Goal: Task Accomplishment & Management: Manage account settings

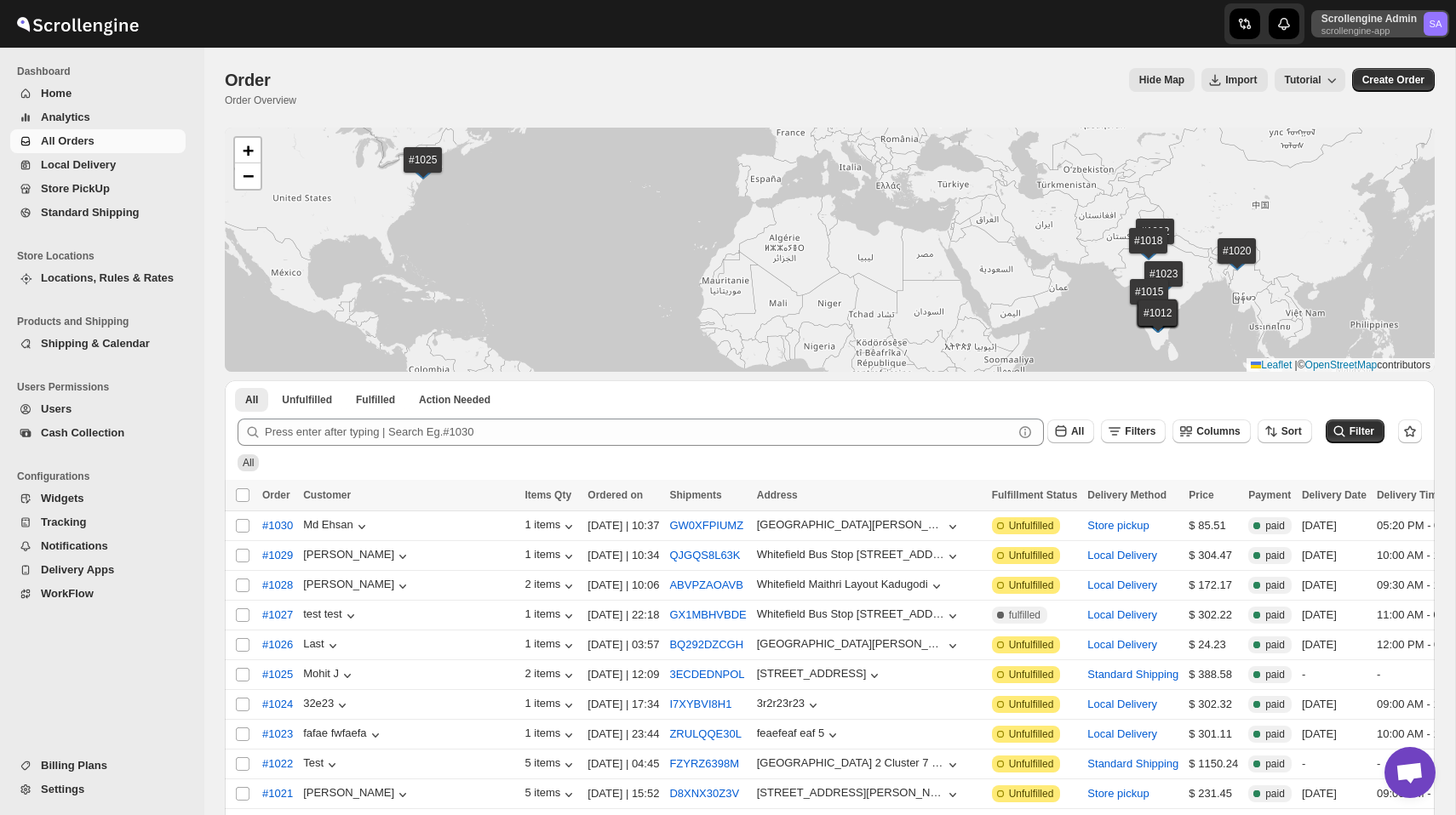
click at [1365, 22] on p "Scrollengine Admin" at bounding box center [1369, 18] width 96 height 14
click at [1361, 160] on div "Organizations" at bounding box center [1393, 158] width 90 height 17
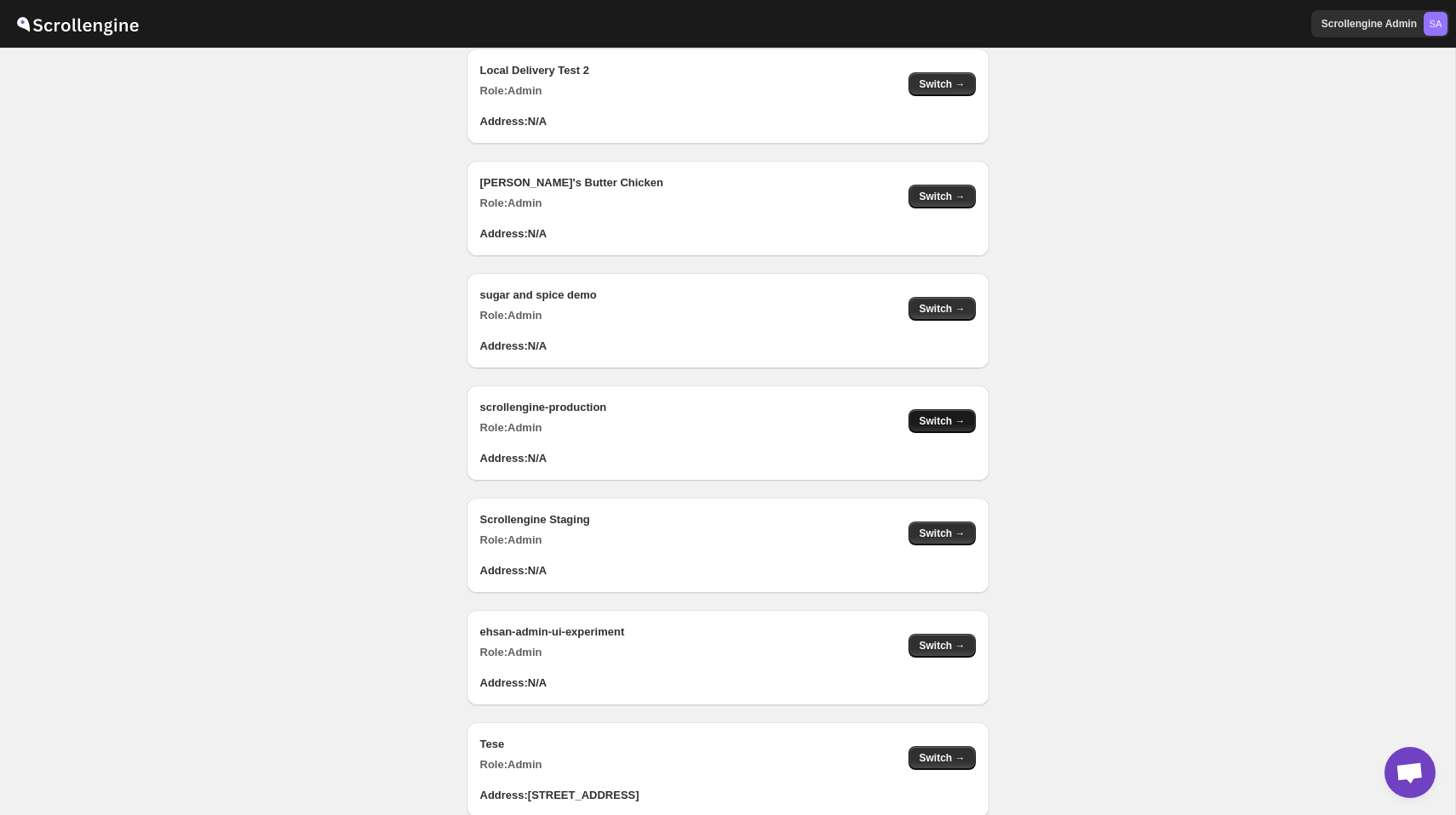
click at [935, 428] on button "Switch →" at bounding box center [941, 421] width 66 height 24
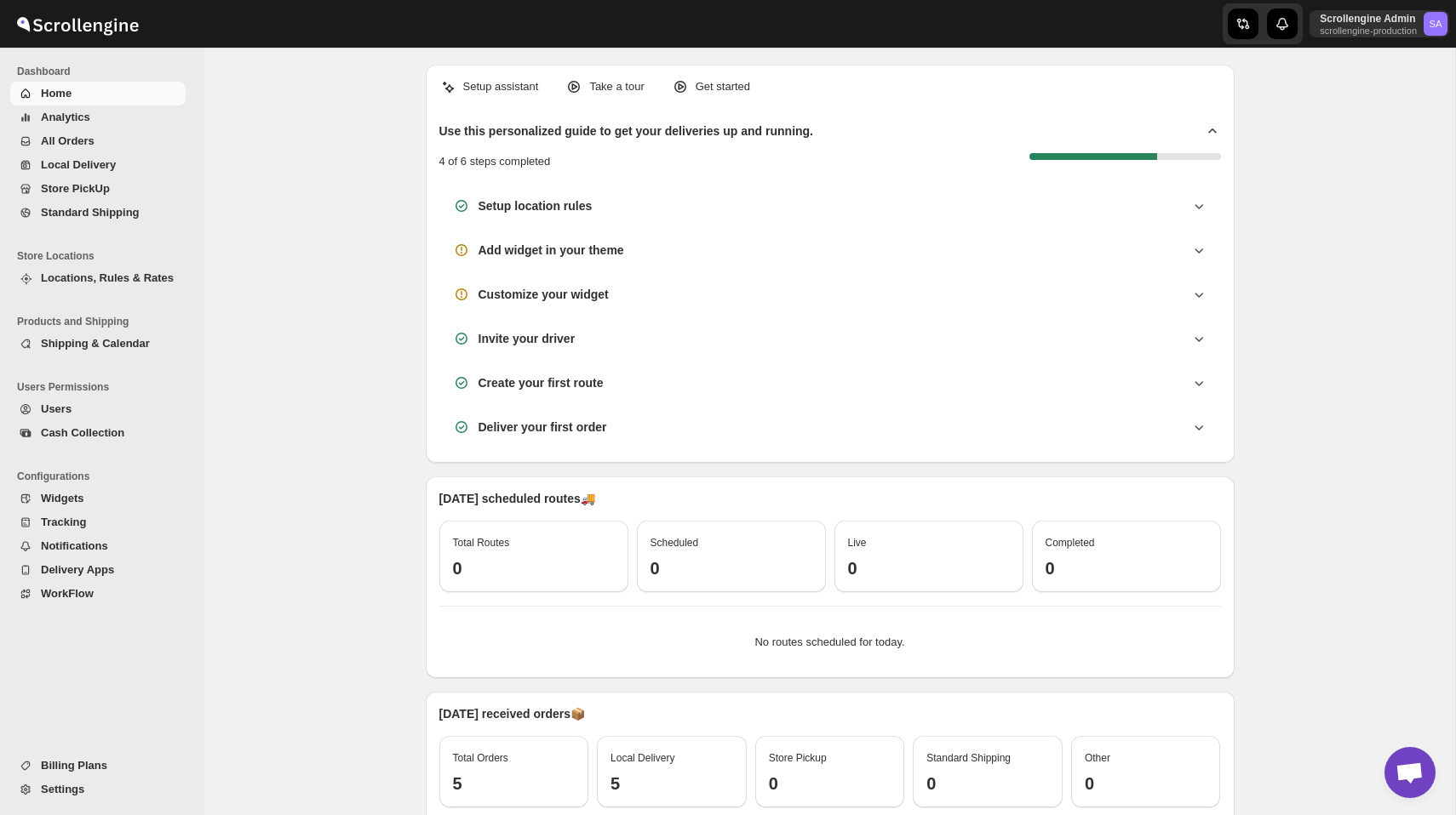
click at [121, 271] on span "Locations, Rules & Rates" at bounding box center [107, 277] width 132 height 13
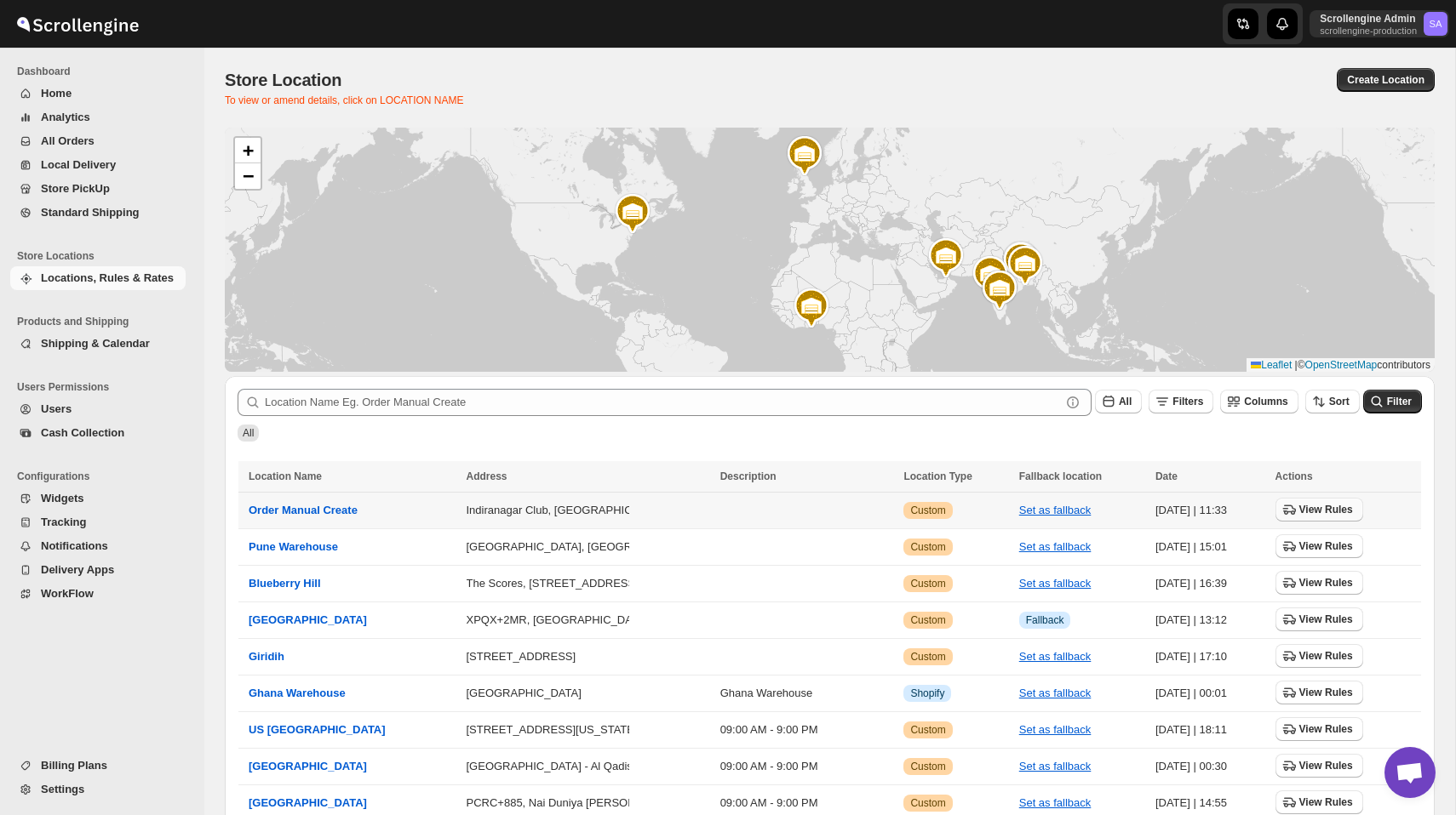
click at [1323, 515] on span "View Rules" at bounding box center [1325, 509] width 53 height 14
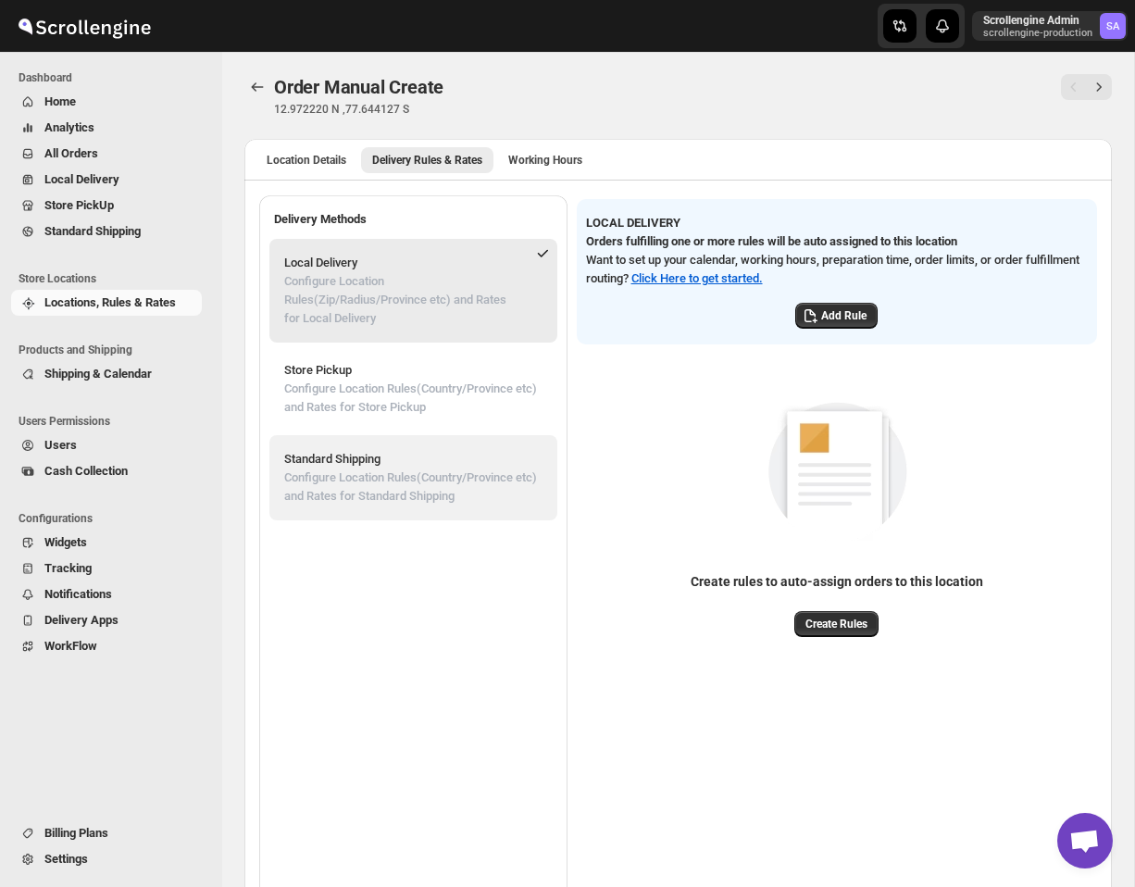
click at [455, 461] on p "Standard Shipping" at bounding box center [413, 459] width 258 height 19
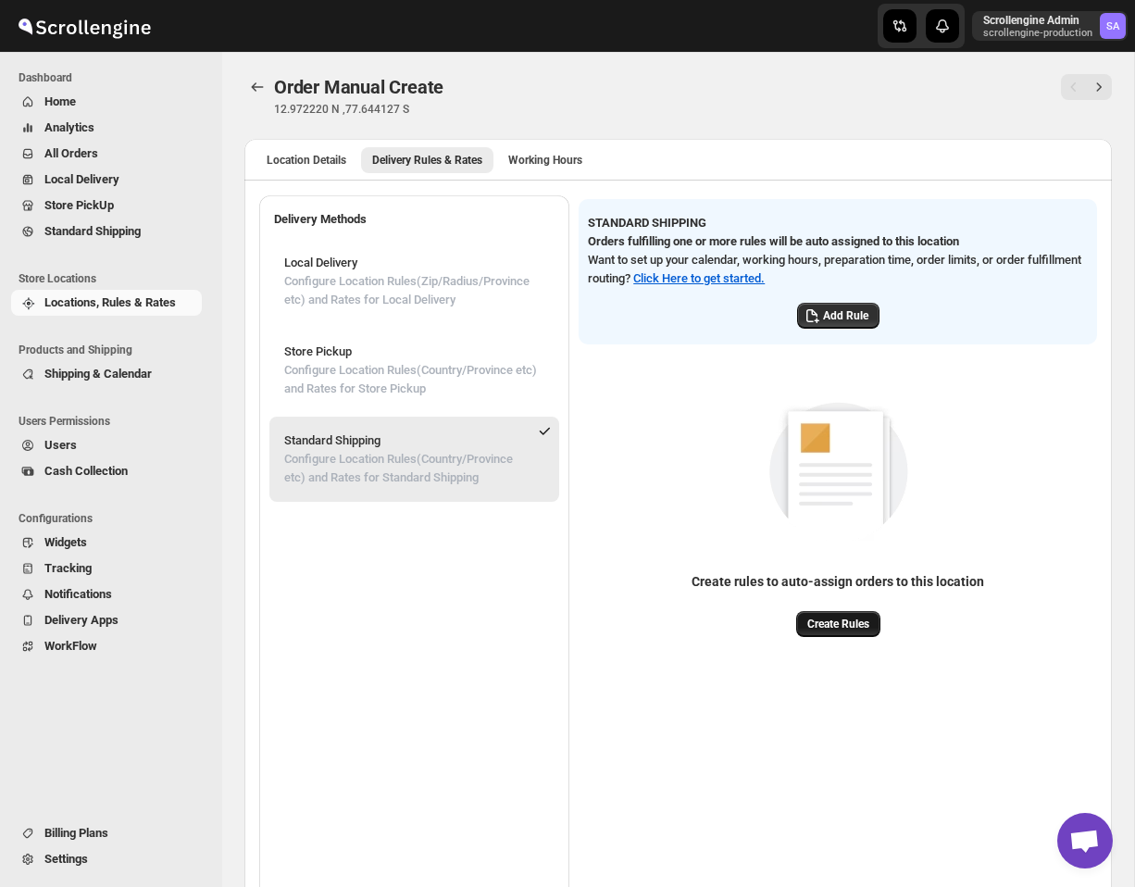
click at [870, 620] on span "Create Rules" at bounding box center [839, 624] width 62 height 15
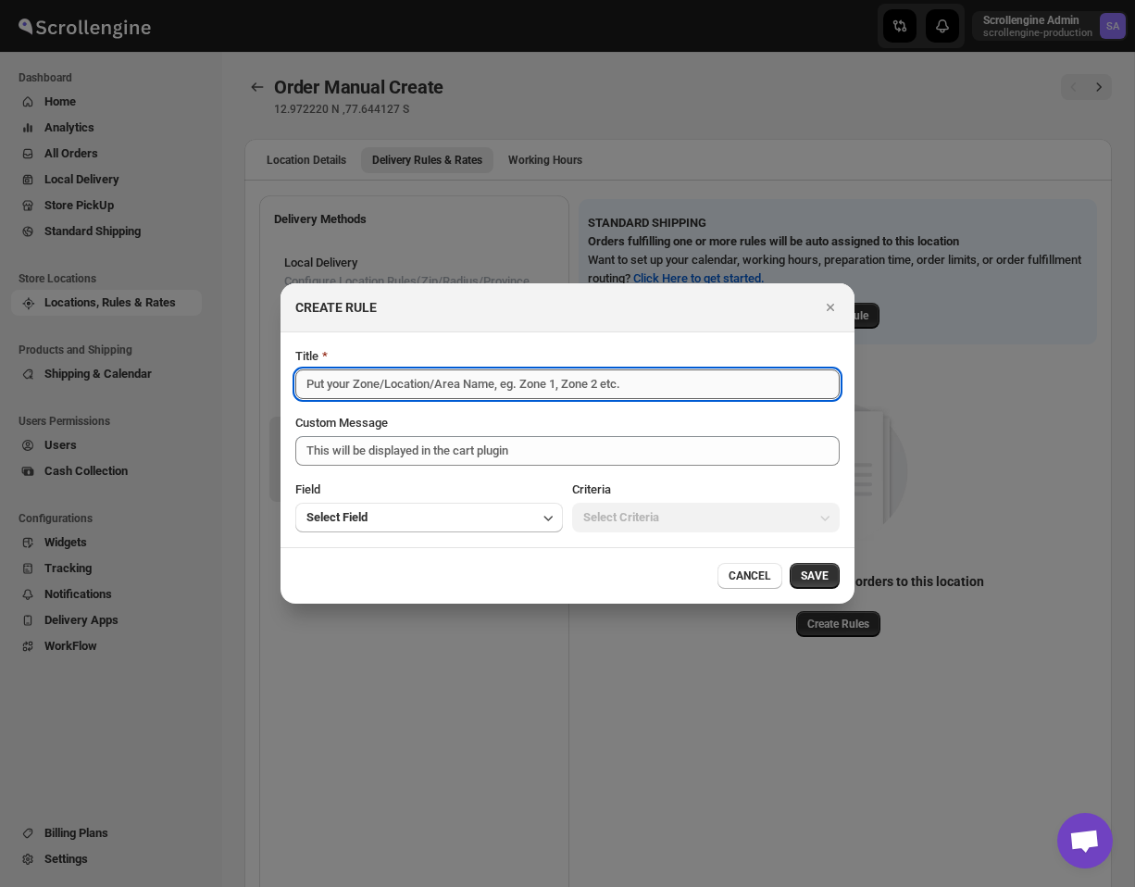
click at [473, 382] on input "Title" at bounding box center [567, 385] width 545 height 30
type input "Zone SHipping"
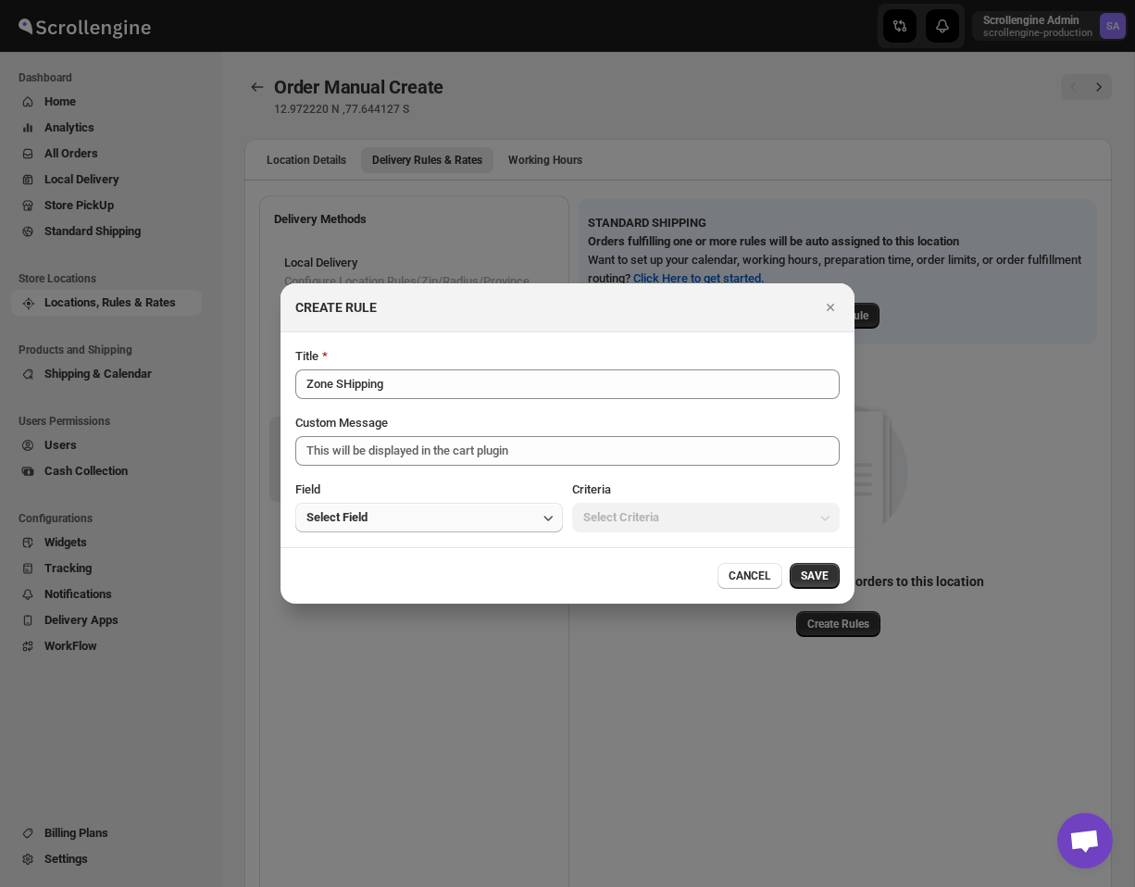
click at [500, 516] on button "Select Field" at bounding box center [429, 518] width 268 height 30
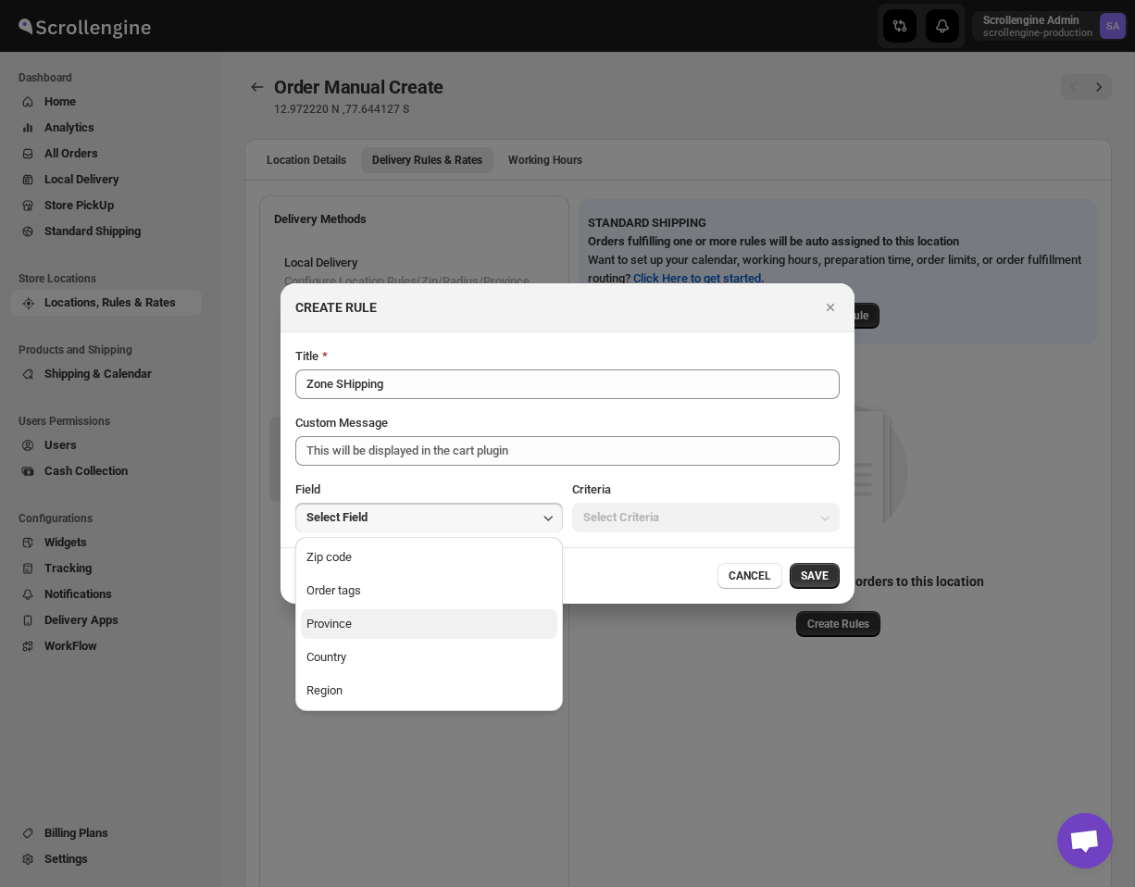
click at [443, 620] on button "Province" at bounding box center [429, 624] width 257 height 30
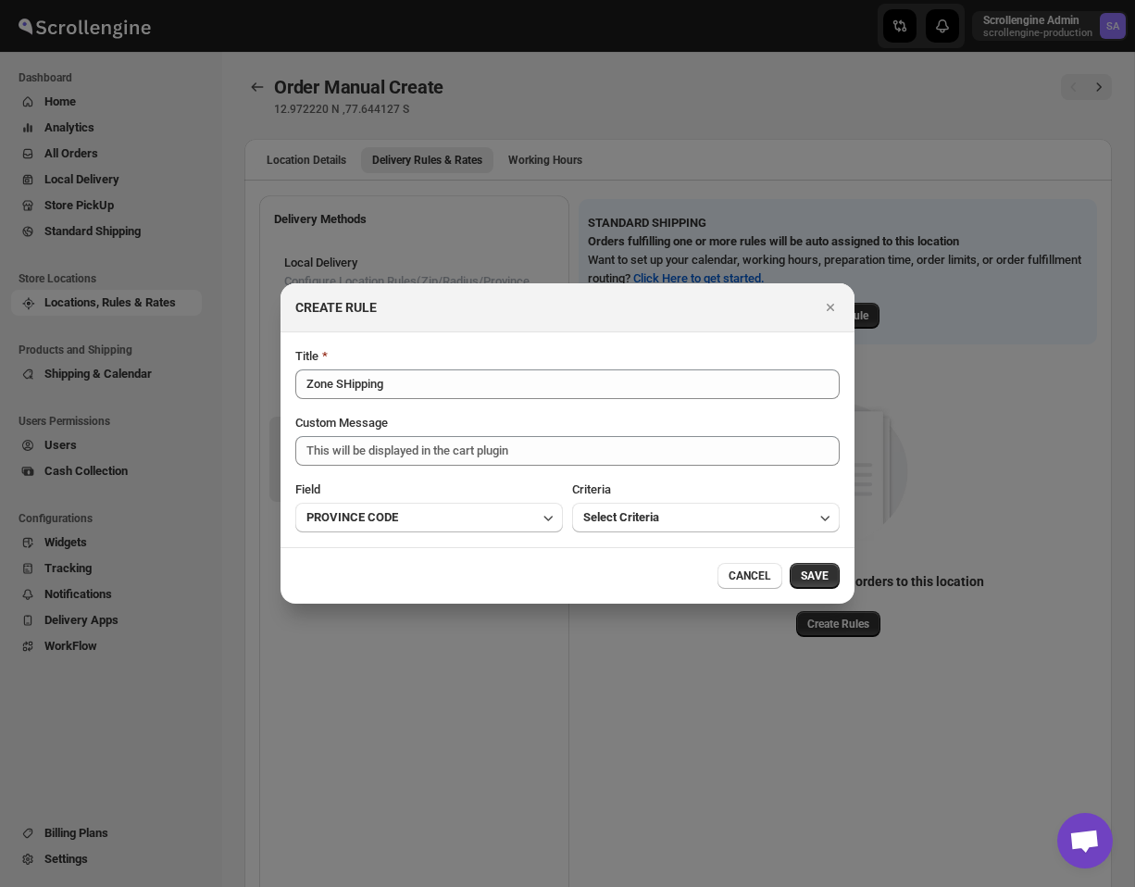
click at [639, 499] on div "Criteria Select Criteria" at bounding box center [706, 507] width 268 height 52
click at [633, 523] on span "Select Criteria" at bounding box center [621, 517] width 76 height 19
click at [633, 554] on div "IS ONE OF" at bounding box center [610, 557] width 55 height 19
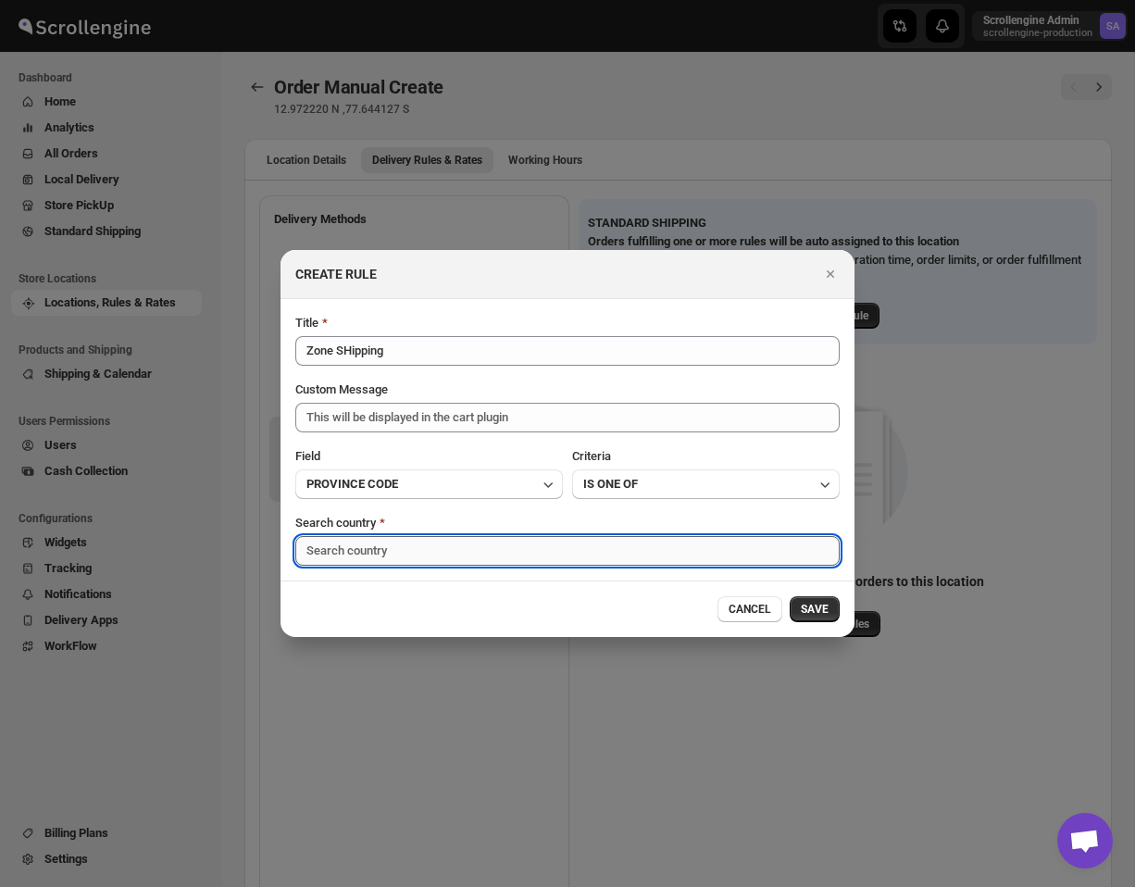
click at [470, 548] on input ":rjq:" at bounding box center [567, 551] width 545 height 30
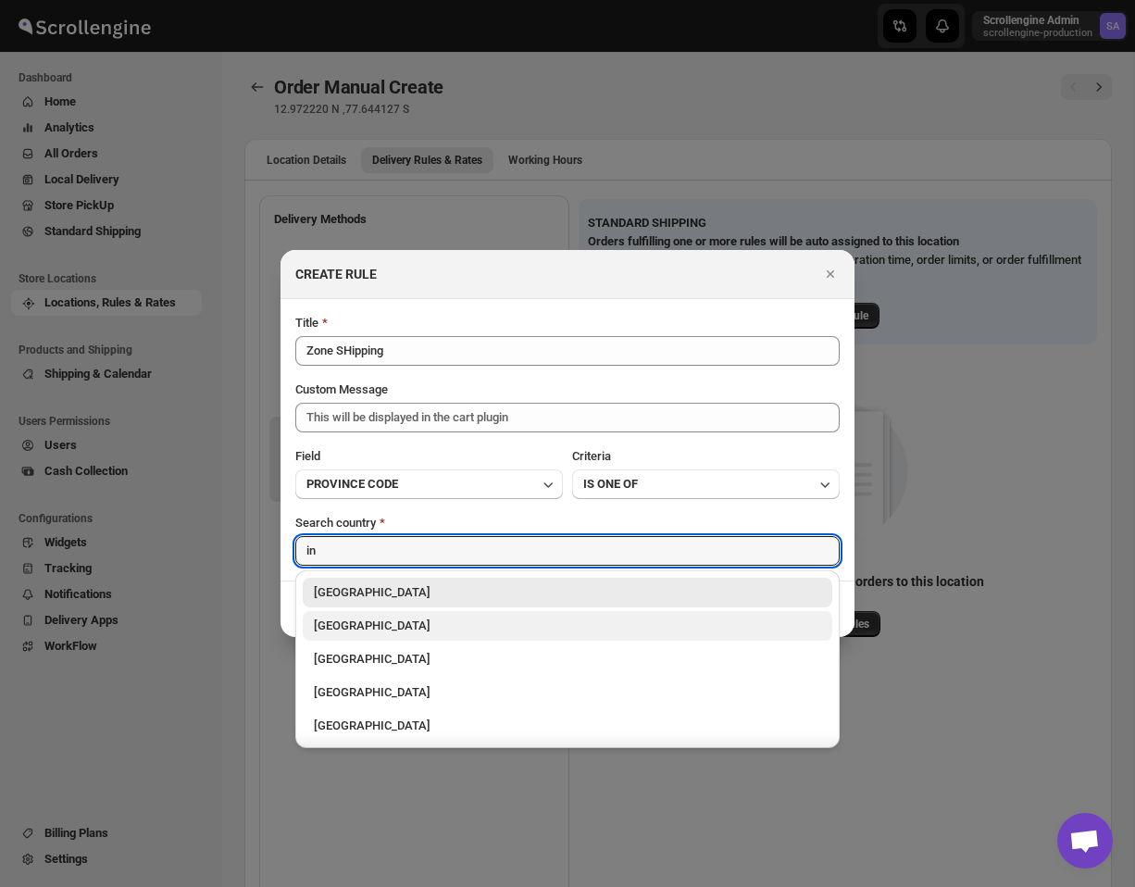
click at [381, 621] on div "[GEOGRAPHIC_DATA]" at bounding box center [567, 626] width 507 height 19
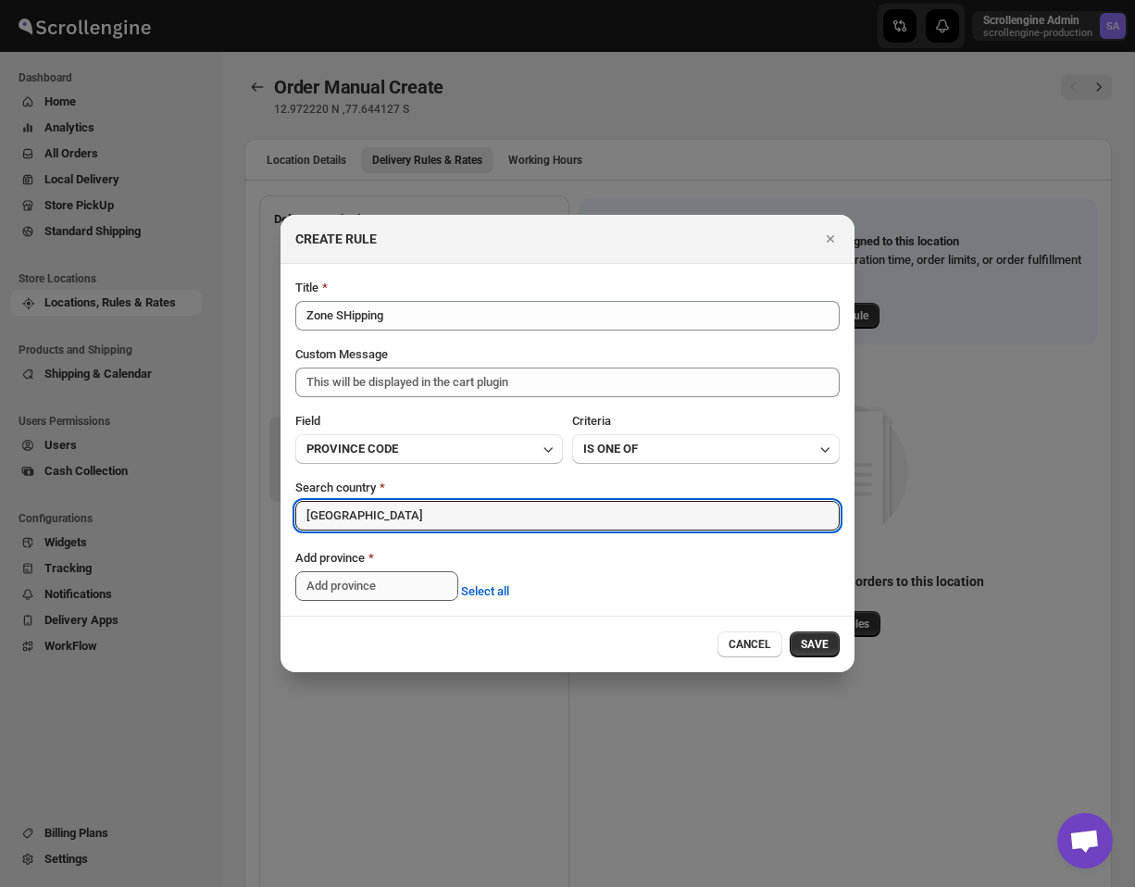
type input "[GEOGRAPHIC_DATA]"
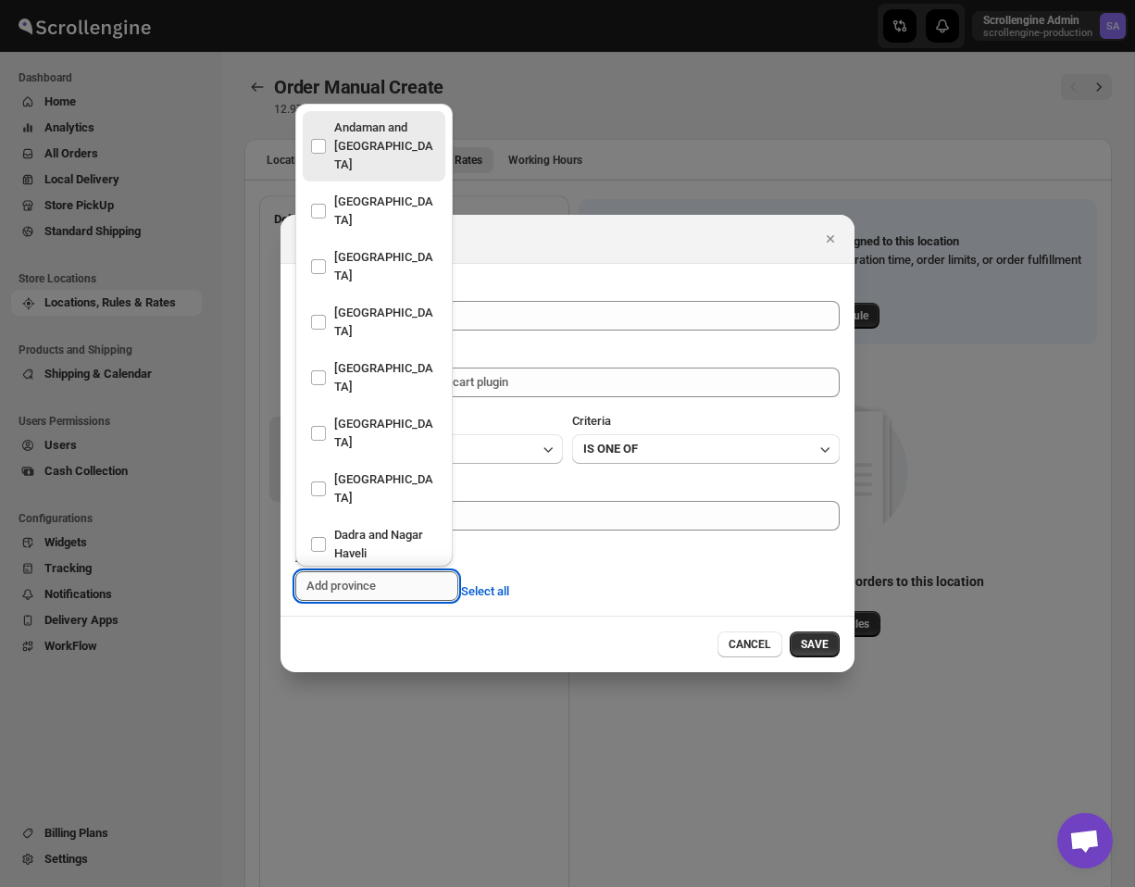
click at [398, 583] on input ":rjq:" at bounding box center [376, 586] width 163 height 30
click at [372, 615] on div "Delhi" at bounding box center [374, 637] width 128 height 44
checkbox input "true"
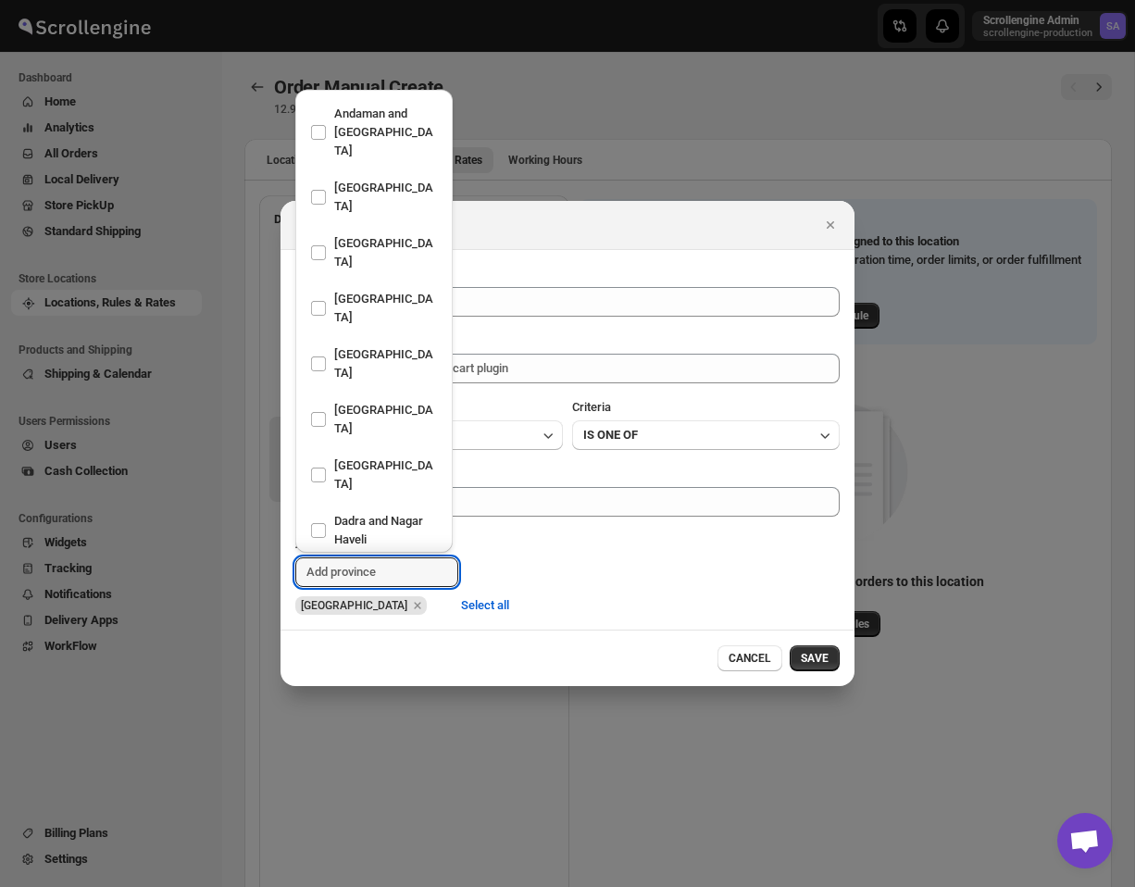
click at [570, 557] on div "Add province Delhi Select all" at bounding box center [567, 575] width 545 height 80
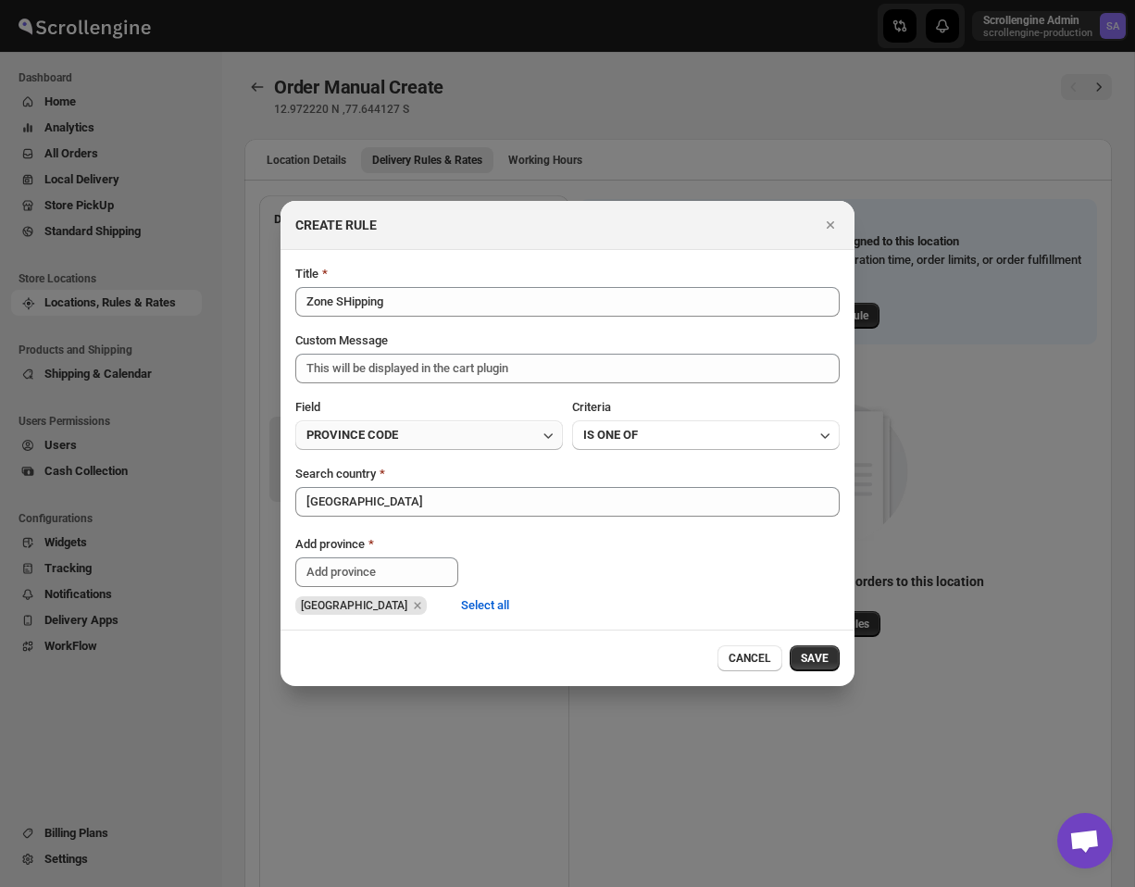
click at [432, 426] on button "PROVINCE CODE" at bounding box center [429, 435] width 268 height 30
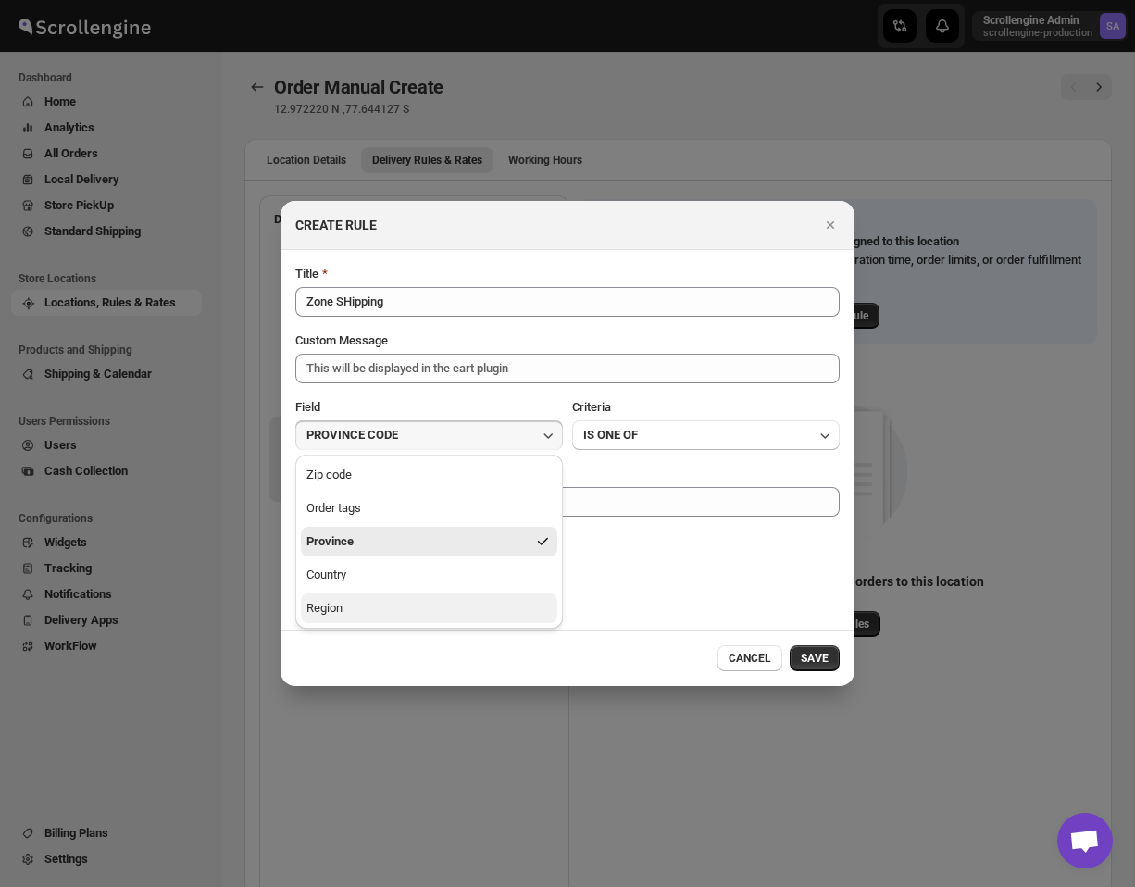
click at [392, 615] on button "Region" at bounding box center [429, 609] width 257 height 30
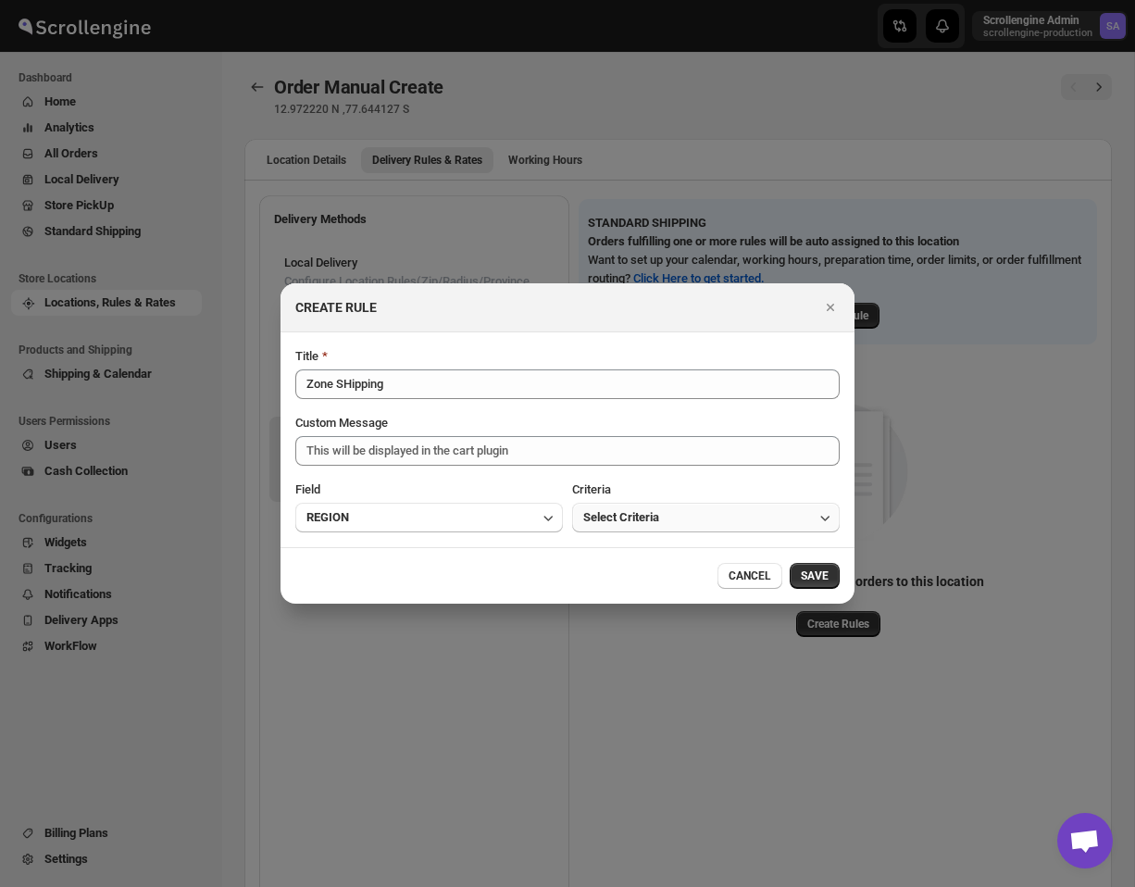
click at [633, 518] on span "Select Criteria" at bounding box center [621, 517] width 76 height 19
click at [637, 550] on div "IS ONE OF" at bounding box center [610, 557] width 55 height 19
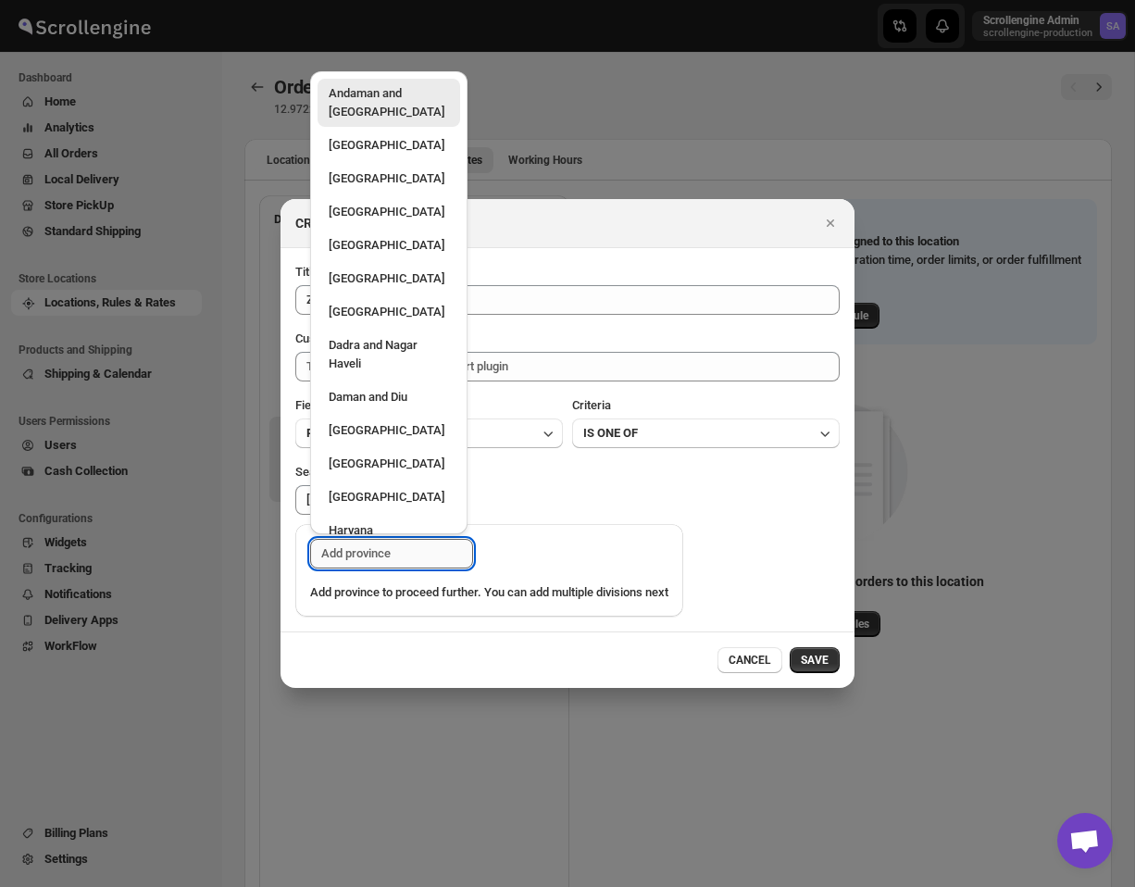
click at [379, 557] on input ":rjq:" at bounding box center [391, 554] width 163 height 30
click at [392, 248] on div "Bihar" at bounding box center [389, 245] width 120 height 19
type input "Bihar"
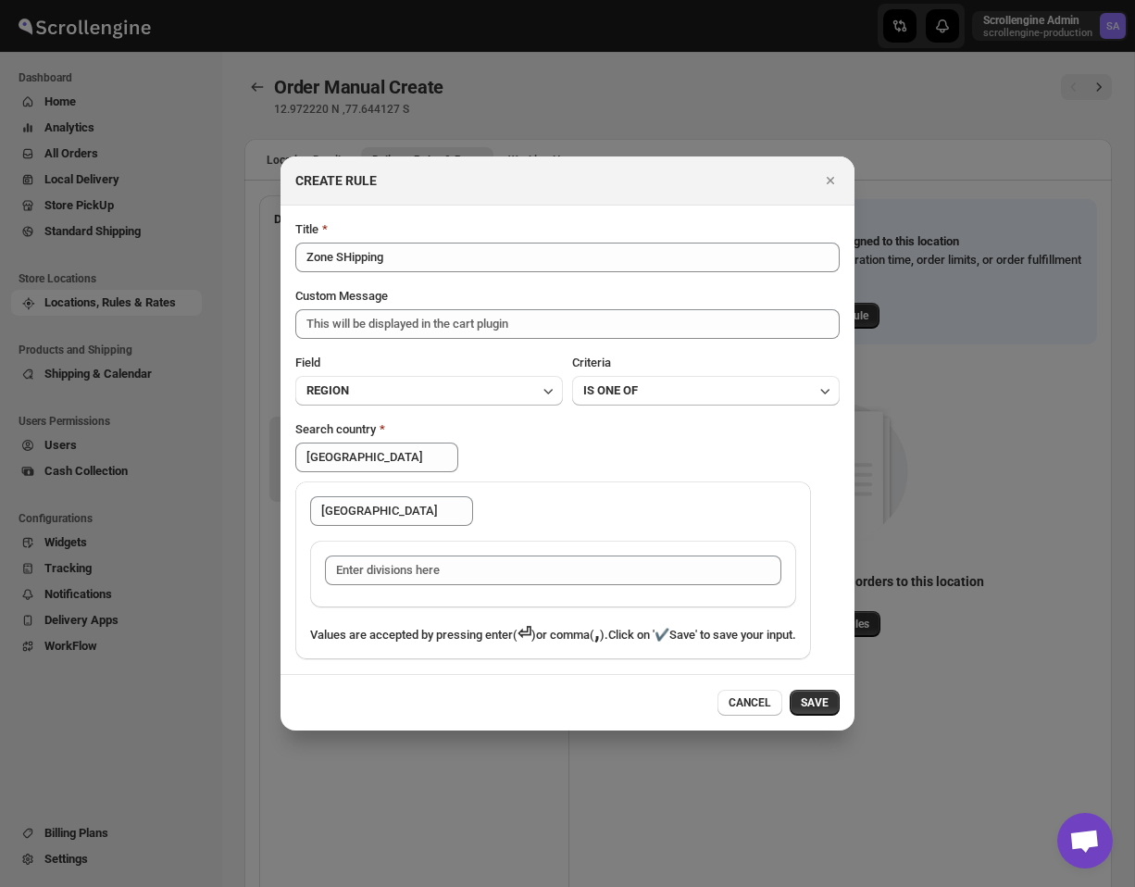
click at [647, 482] on div "Bihar" at bounding box center [553, 508] width 516 height 52
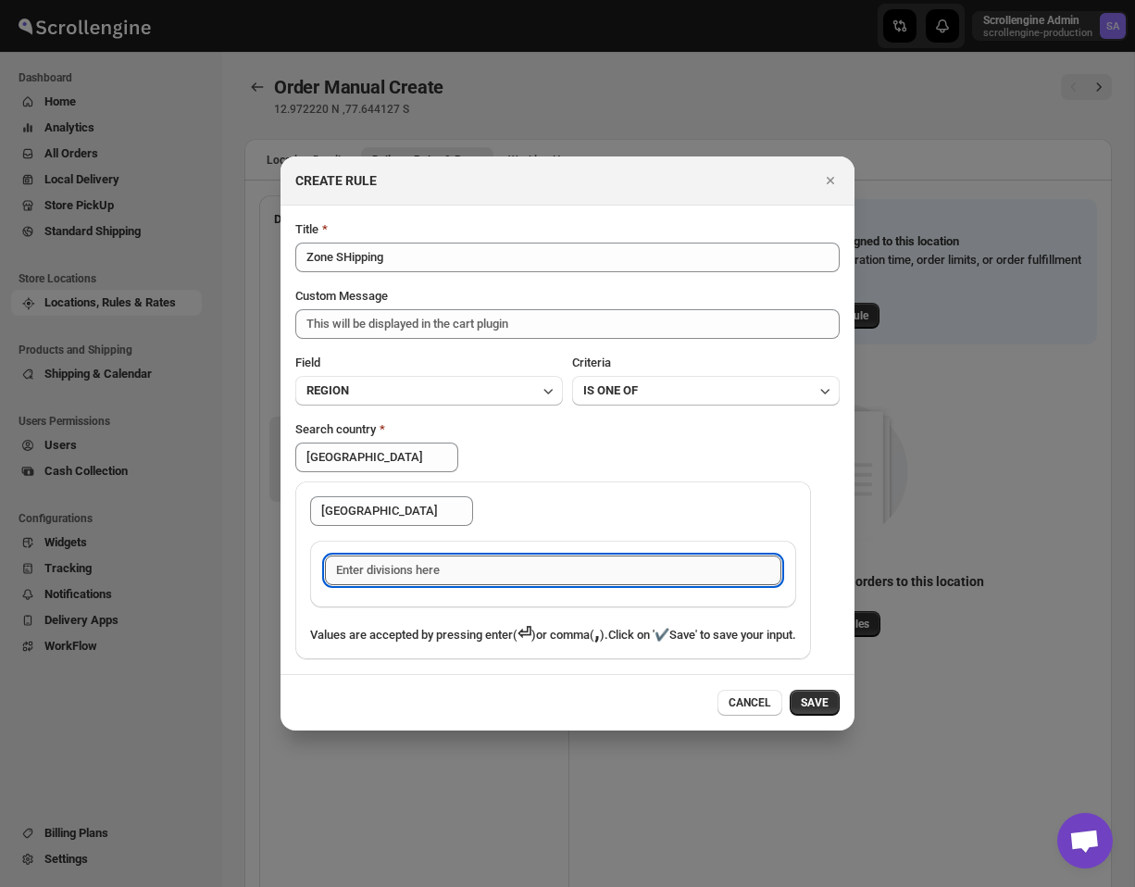
click at [444, 560] on input ":rjq:" at bounding box center [553, 571] width 457 height 30
type input "Jsda"
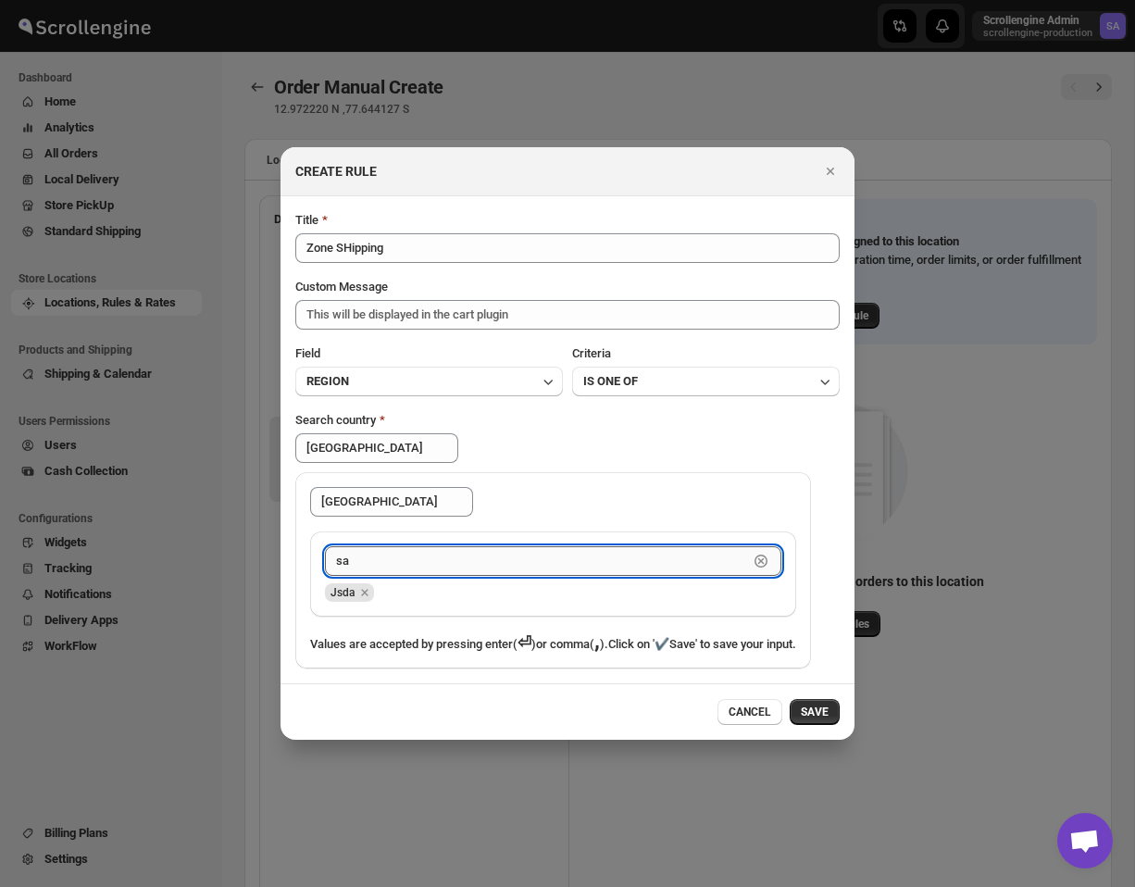
type input "sad"
type input "wd adsd"
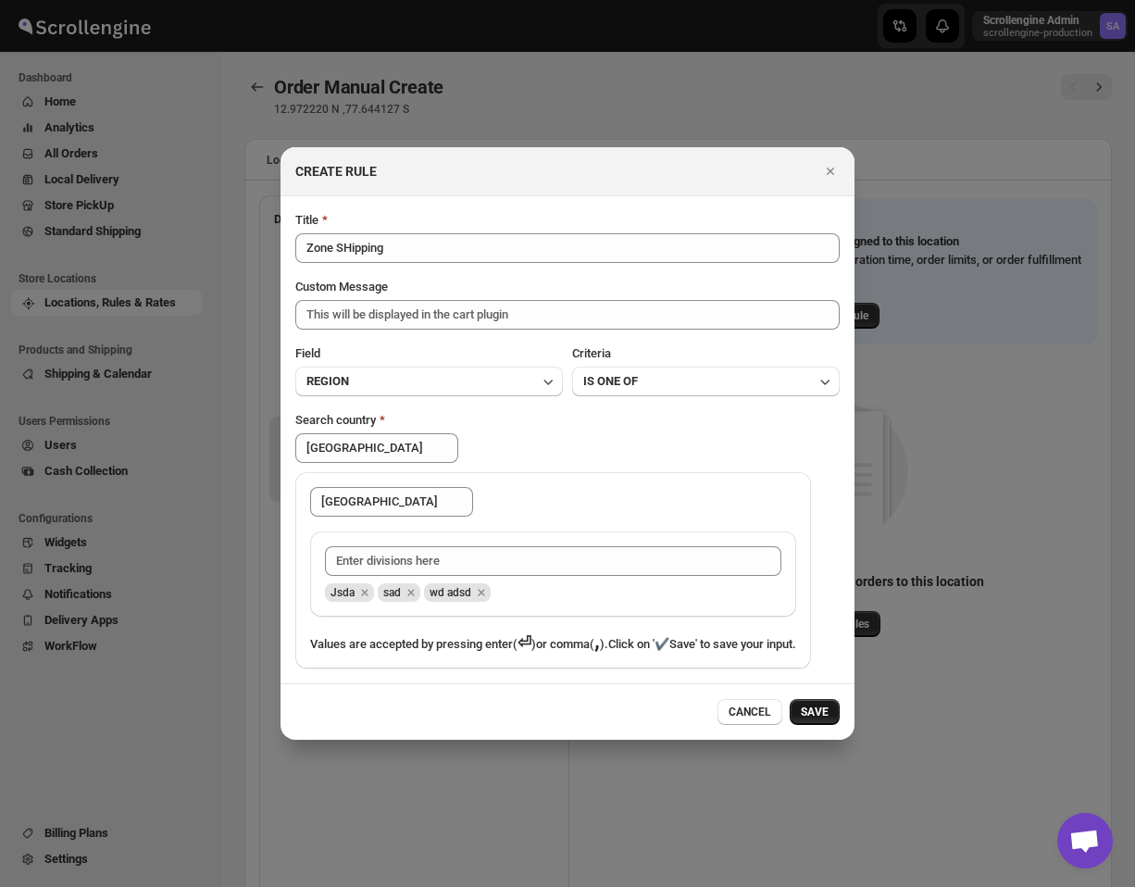
click at [816, 720] on span "SAVE" at bounding box center [815, 712] width 28 height 15
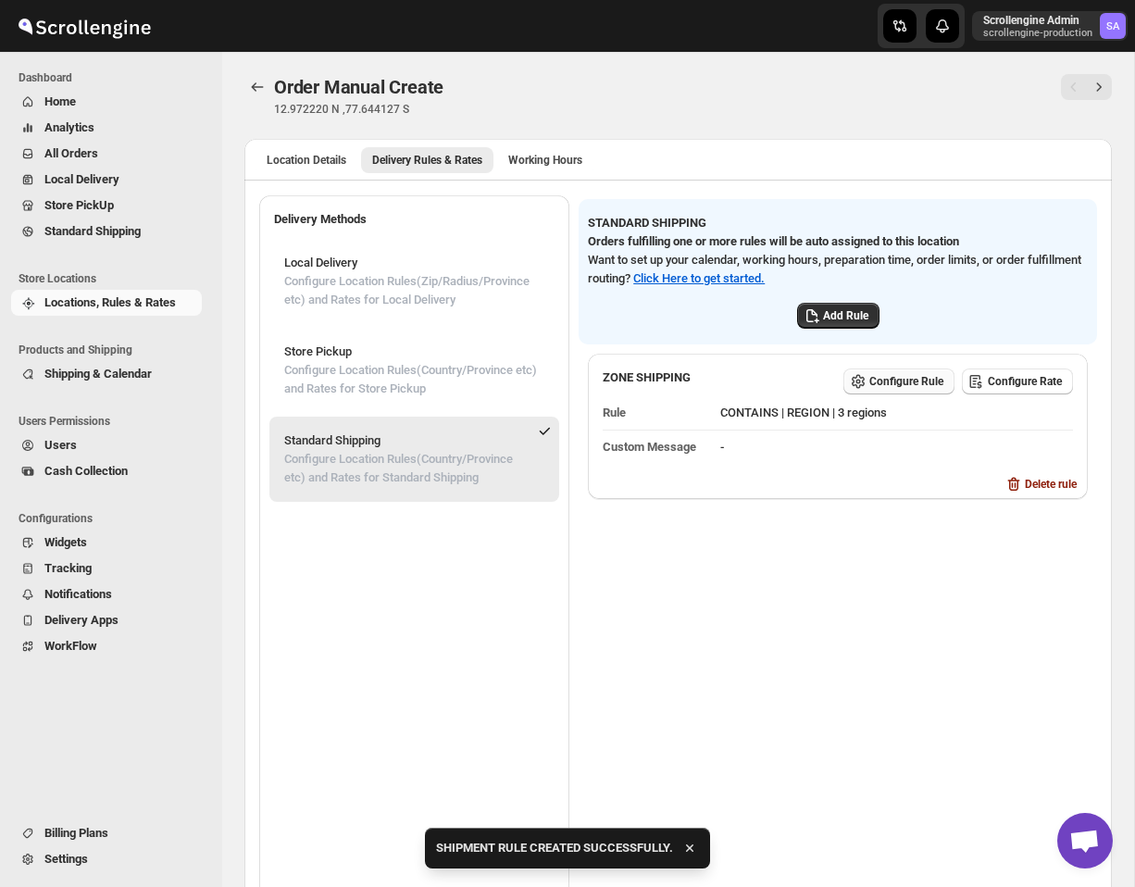
click at [915, 375] on span "Configure Rule" at bounding box center [907, 381] width 74 height 15
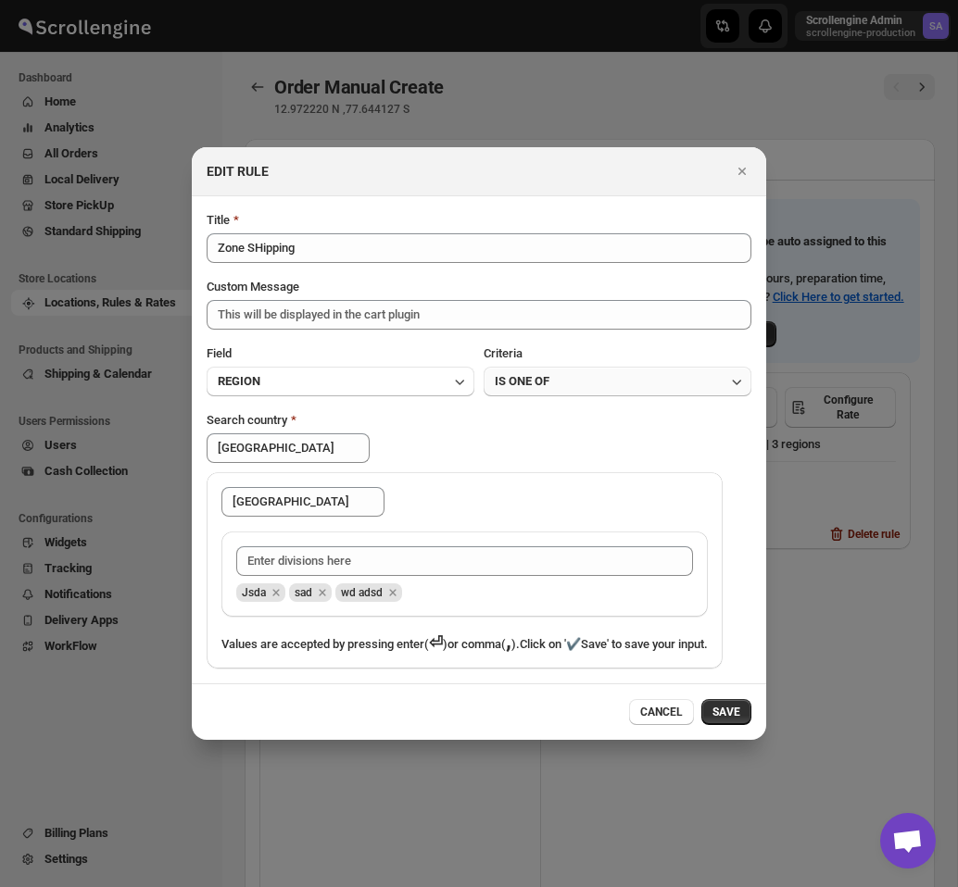
click at [654, 372] on button "IS ONE OF" at bounding box center [617, 382] width 268 height 30
click at [633, 372] on button "IS ONE OF" at bounding box center [617, 382] width 268 height 30
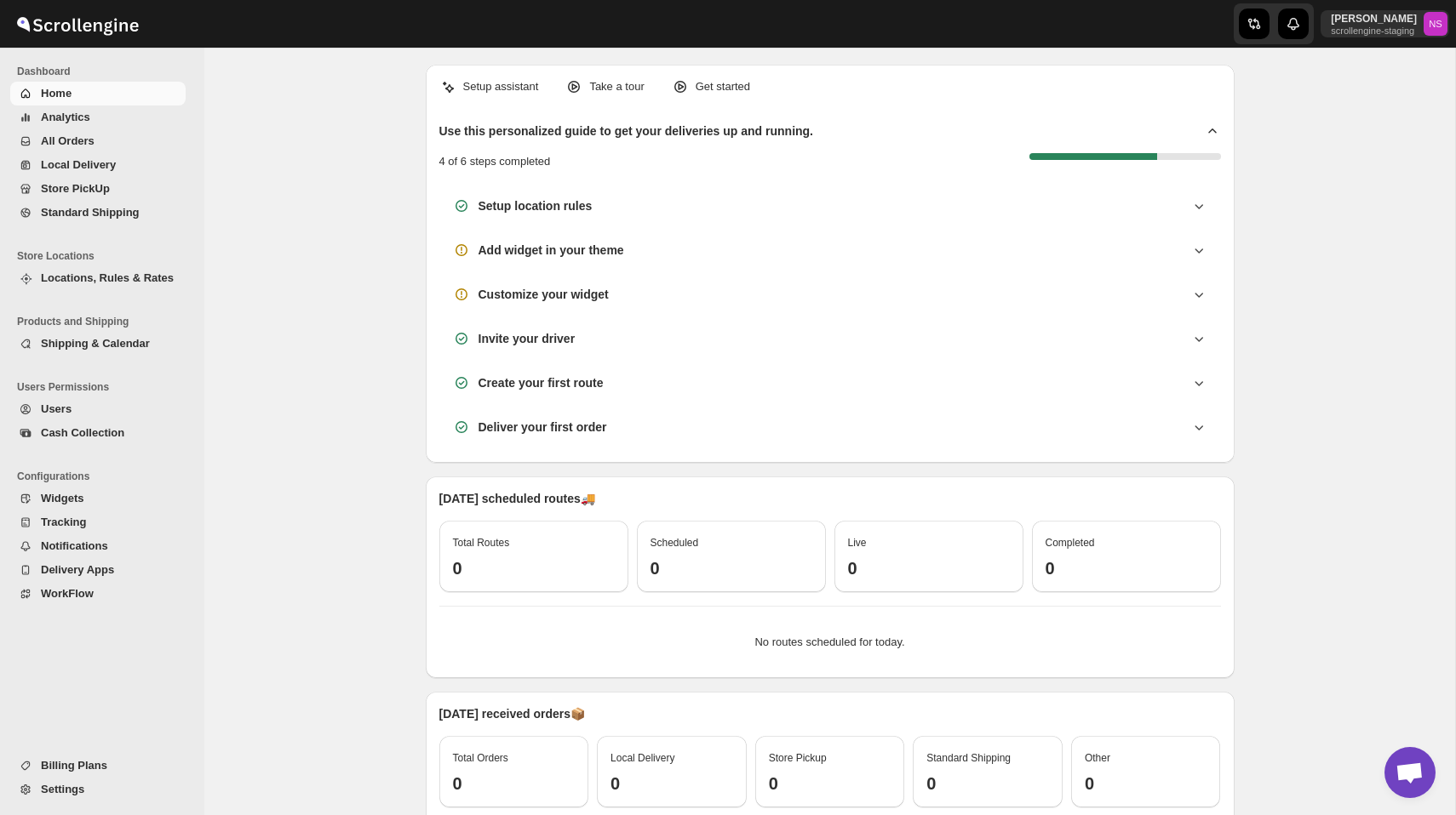
click at [131, 275] on span "Locations, Rules & Rates" at bounding box center [107, 277] width 132 height 13
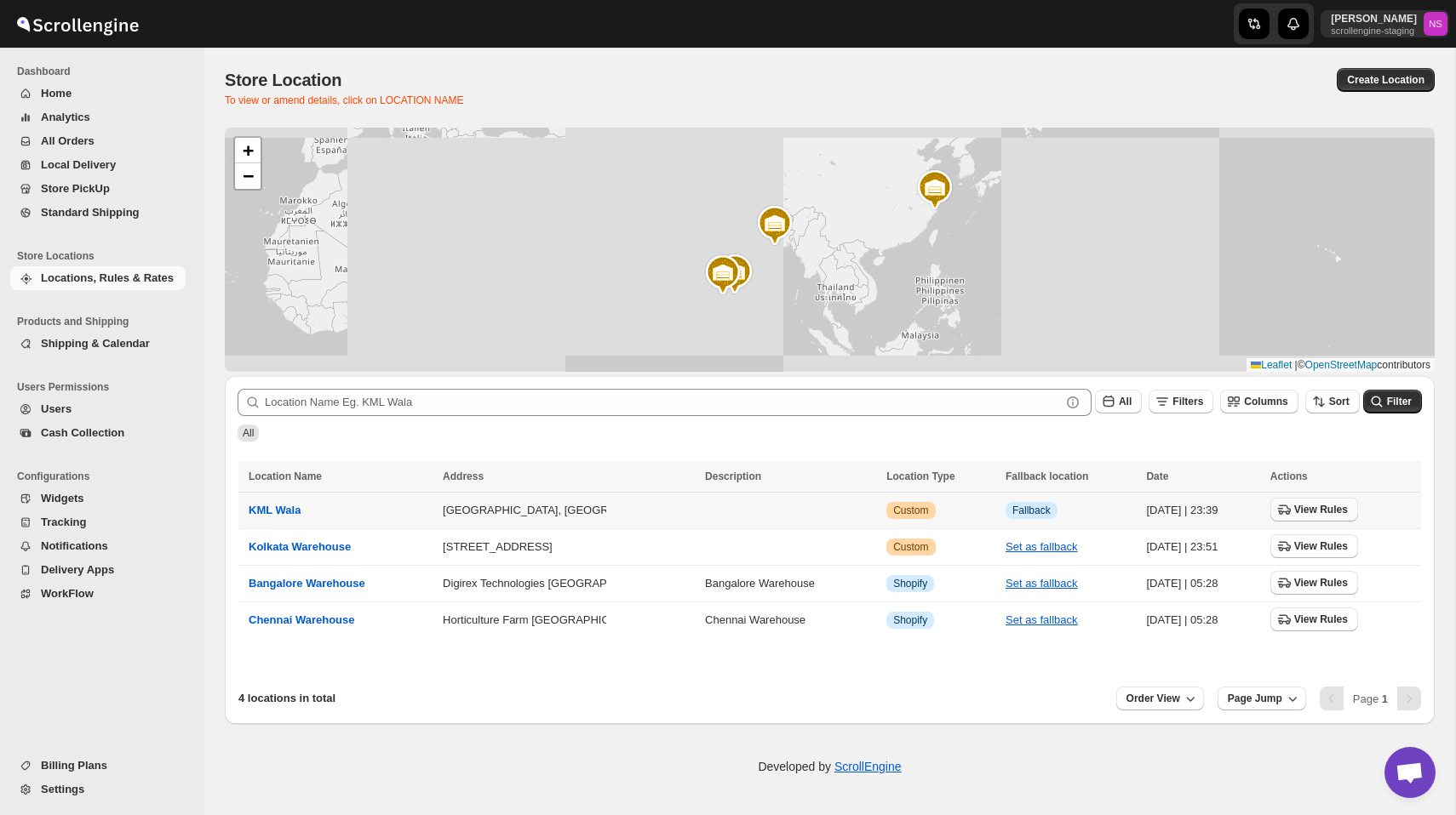
click at [1302, 508] on span "View Rules" at bounding box center [1321, 509] width 53 height 14
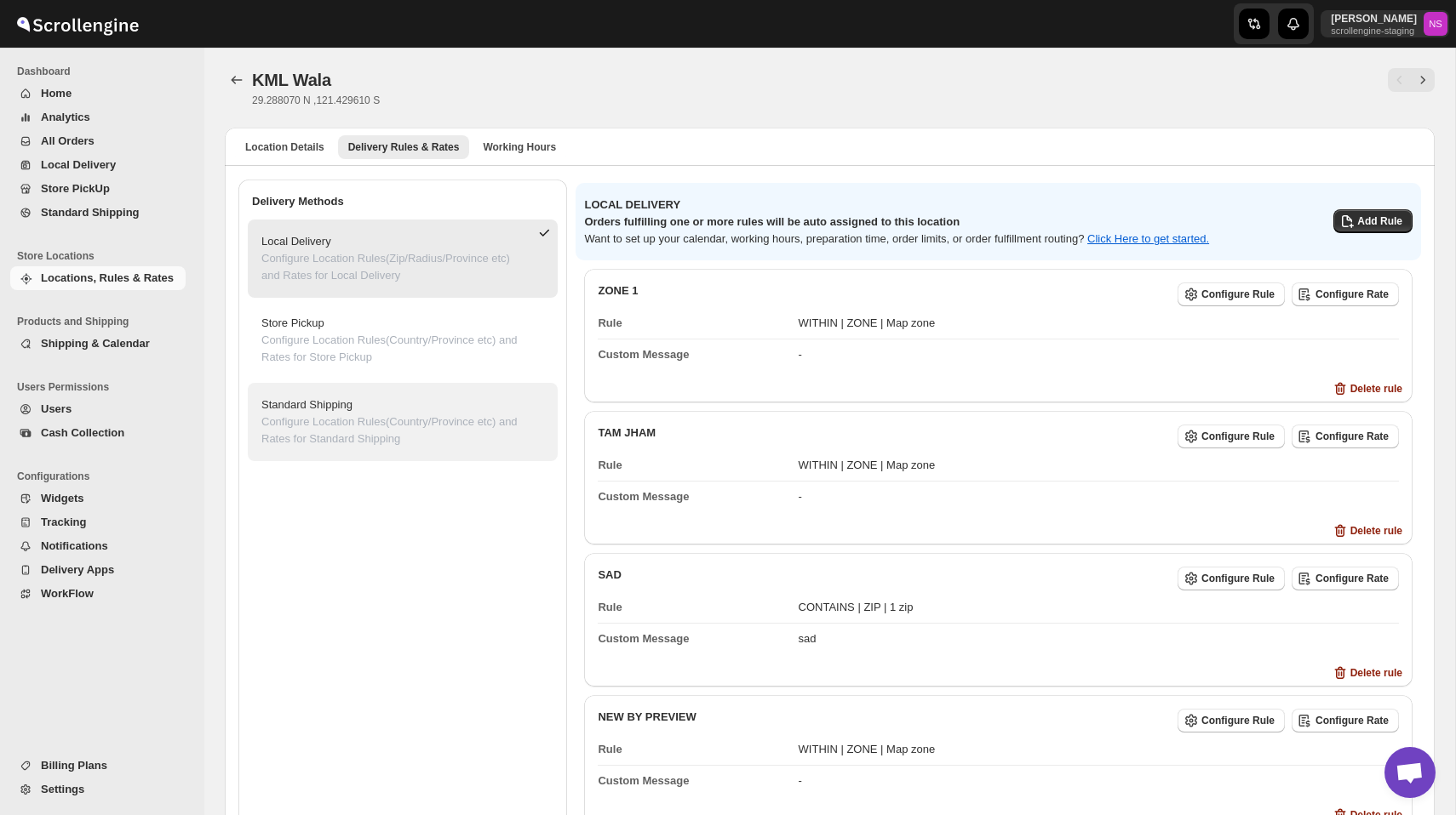
click at [255, 442] on span "Standard Shipping Configure Location Rules(Country/Province etc) and Rates for …" at bounding box center [403, 422] width 300 height 68
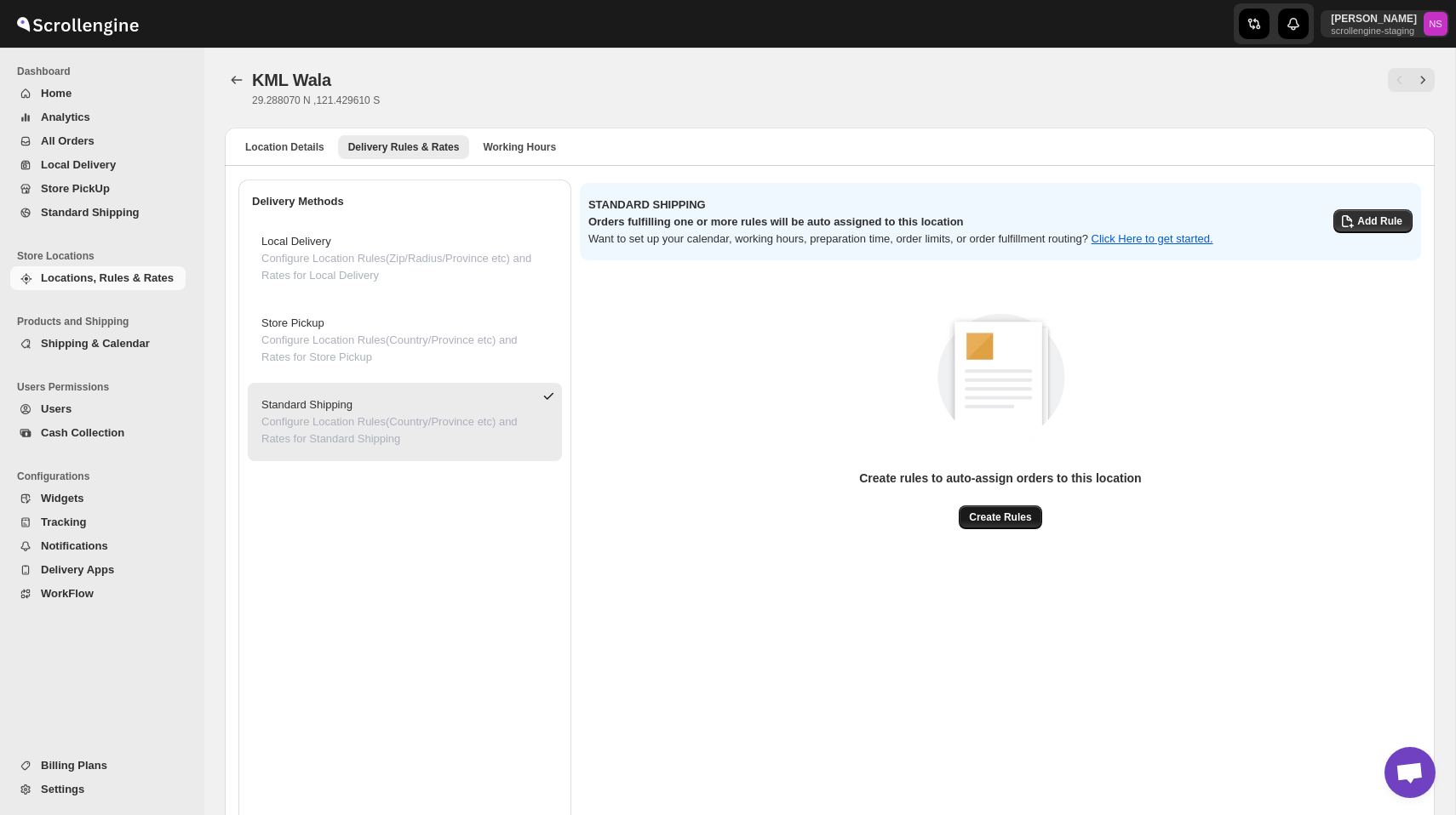
click at [1031, 527] on button "Create Rules" at bounding box center [1000, 517] width 83 height 24
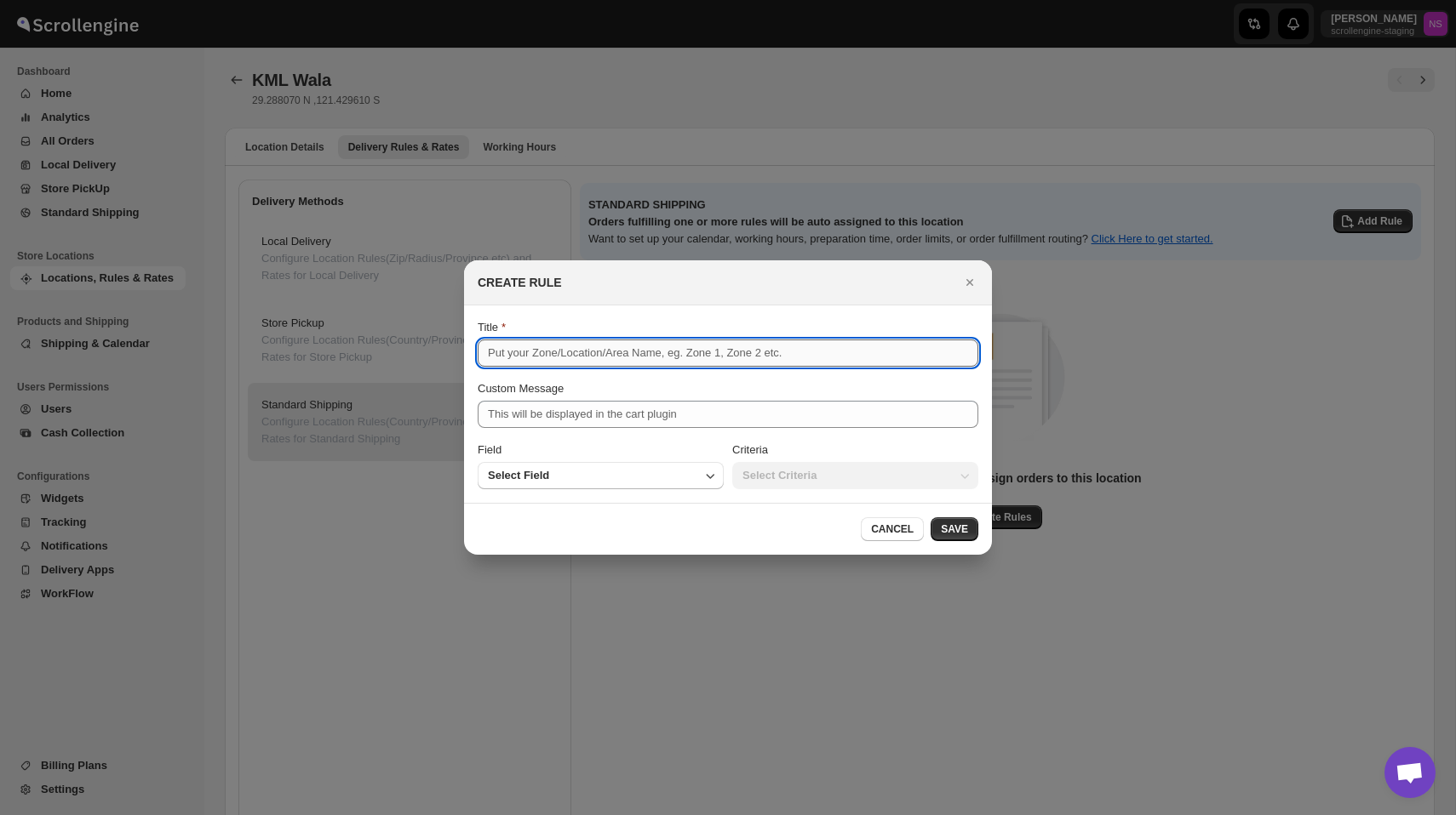
click at [570, 343] on input "Title" at bounding box center [728, 354] width 501 height 28
type input "Test Zone"
click at [573, 443] on div "Field" at bounding box center [601, 450] width 246 height 17
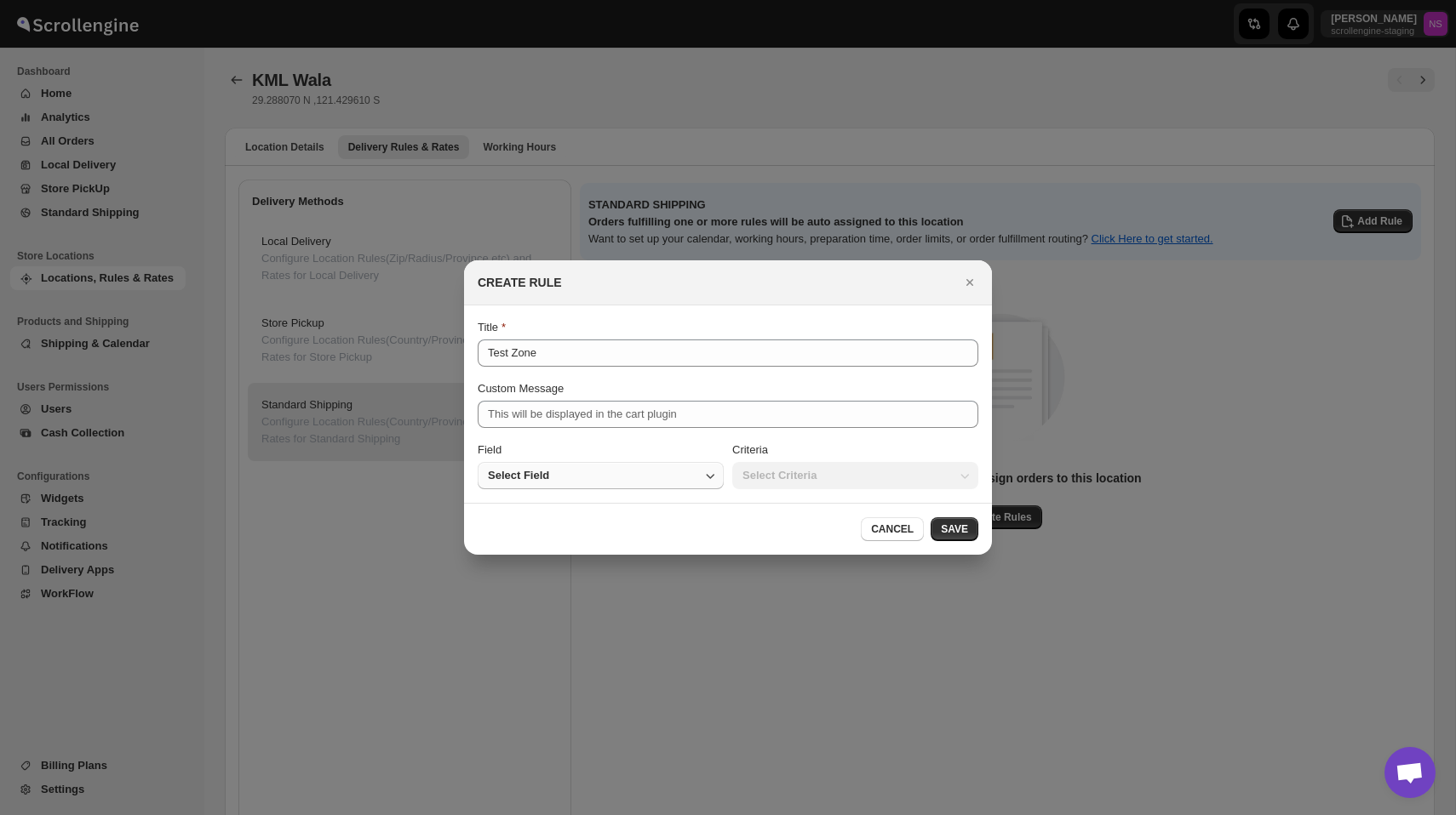
click at [573, 477] on button "Select Field" at bounding box center [601, 476] width 246 height 28
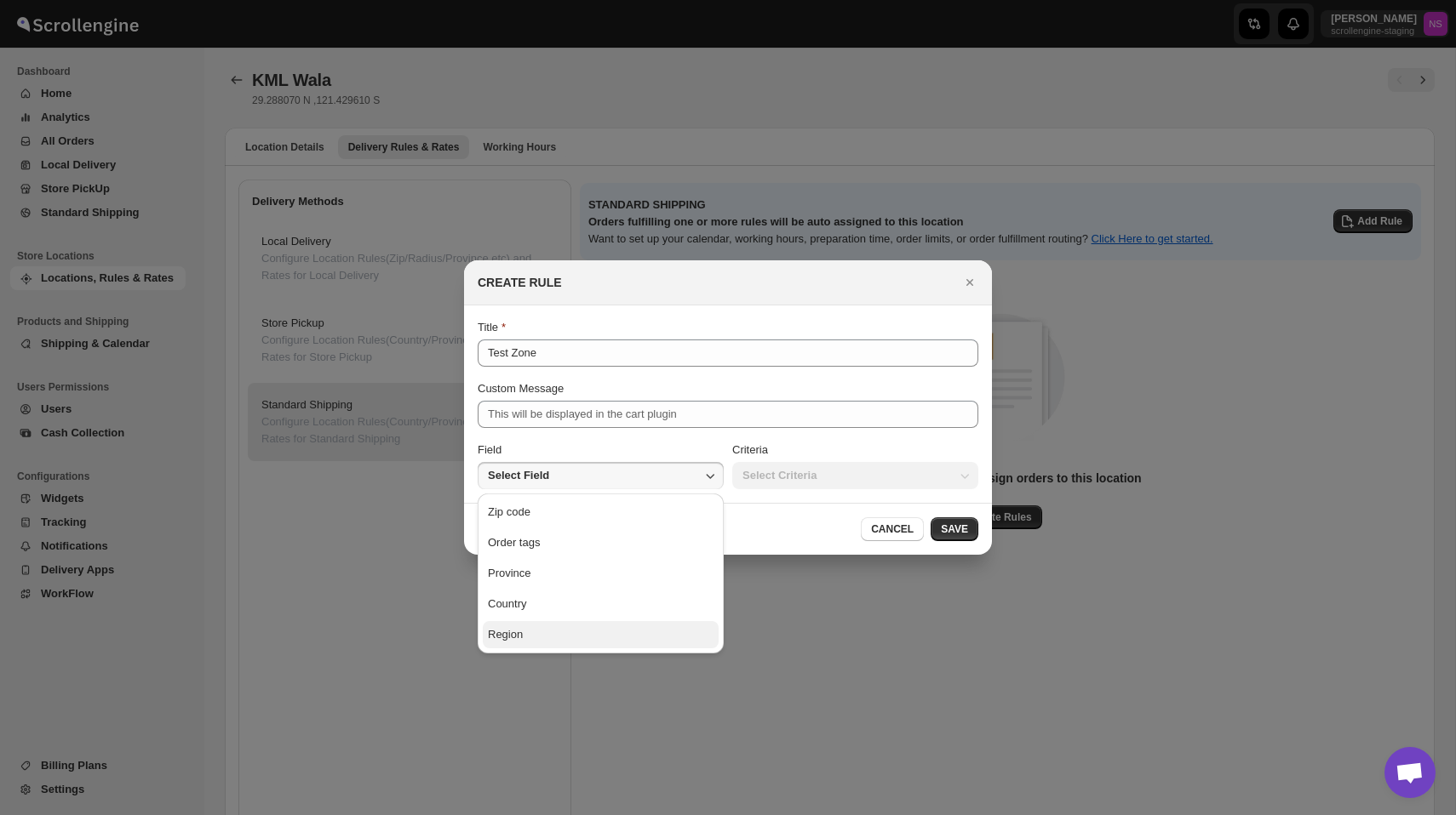
click at [577, 637] on button "Region" at bounding box center [600, 635] width 236 height 28
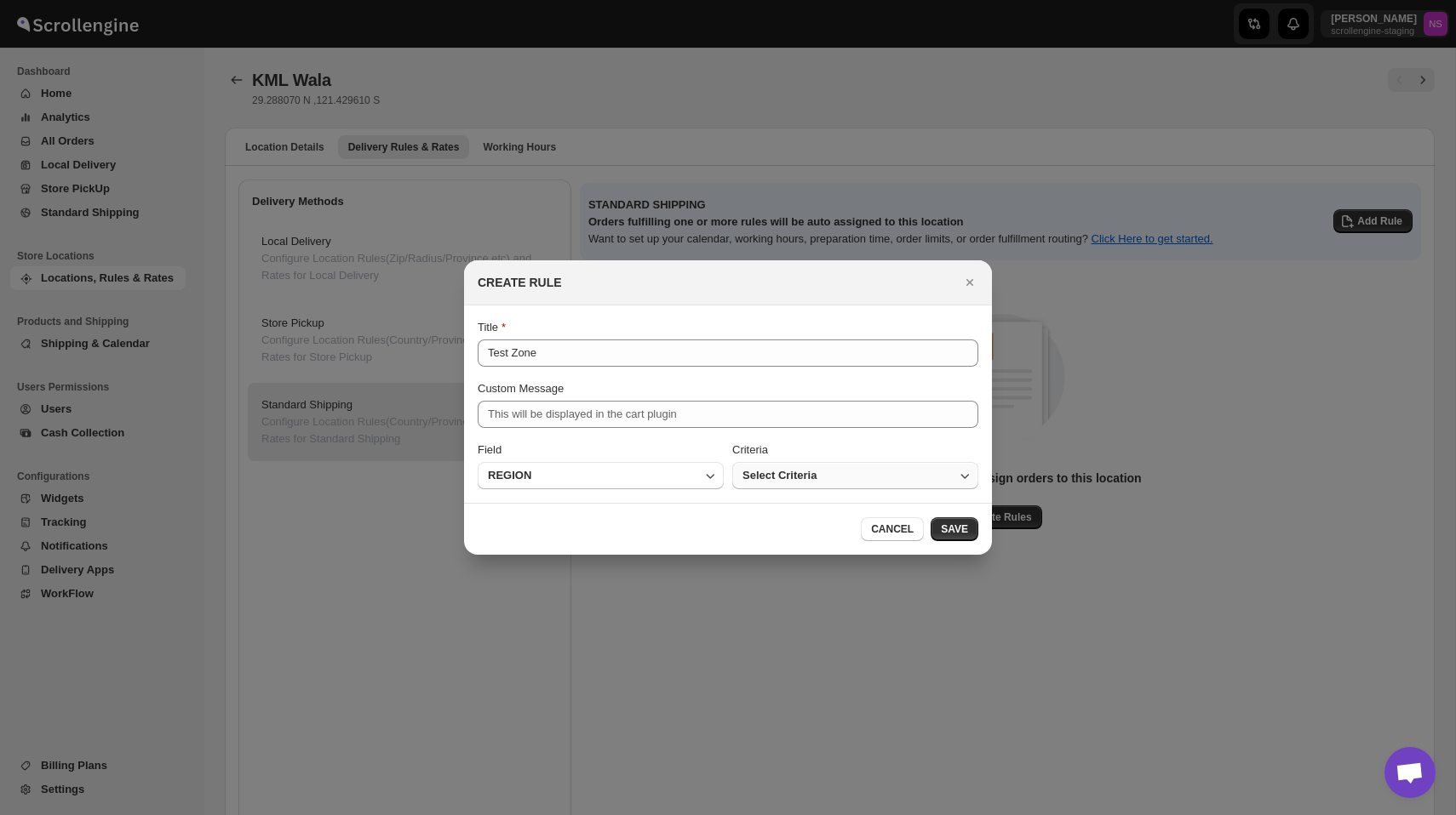
click at [796, 473] on span "Select Criteria" at bounding box center [779, 475] width 74 height 17
click at [808, 515] on button "IS ONE OF" at bounding box center [855, 513] width 236 height 28
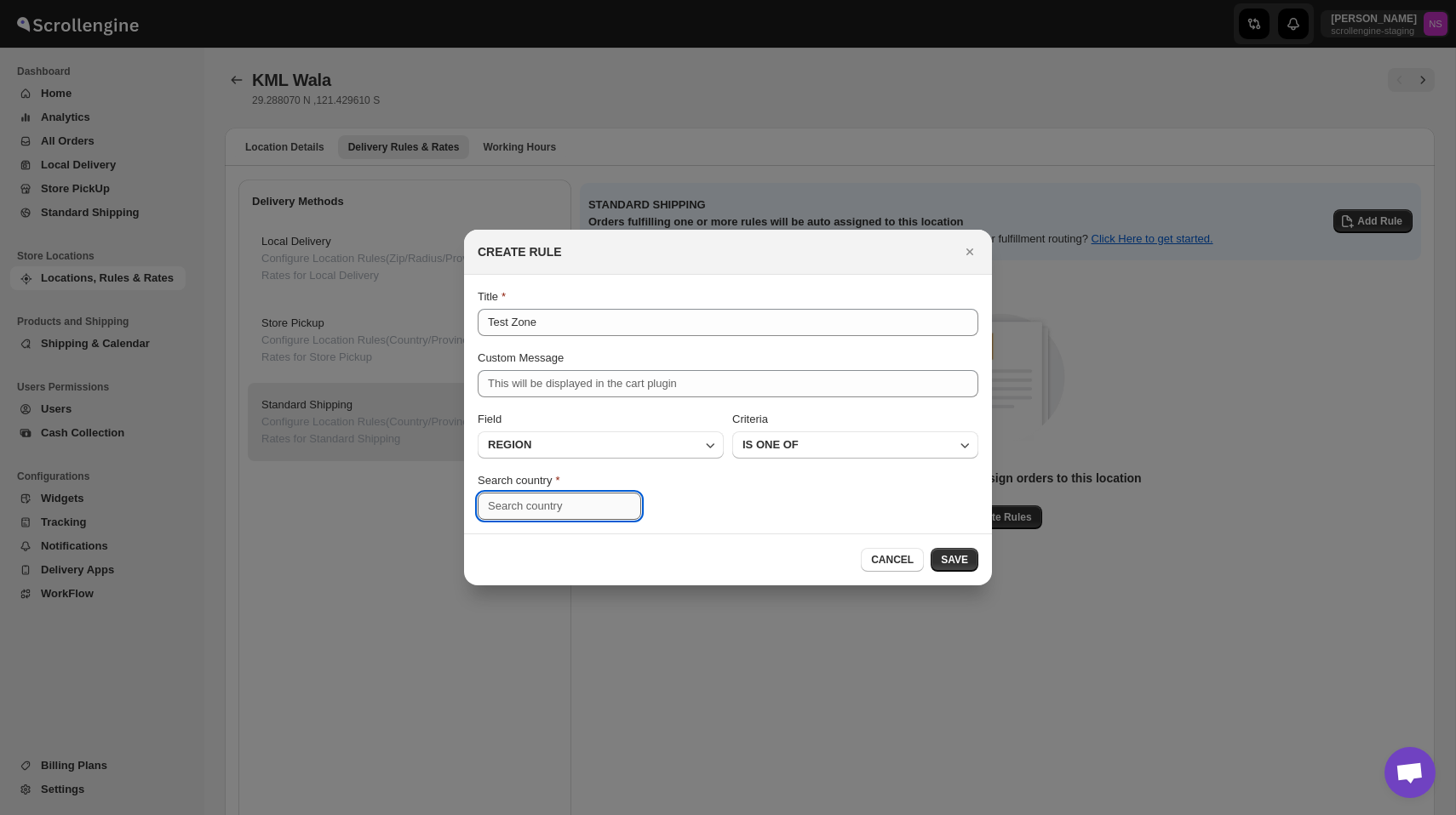
click at [573, 512] on input ":r7b:" at bounding box center [560, 506] width 164 height 28
type input "i"
click at [522, 550] on div "[GEOGRAPHIC_DATA]" at bounding box center [550, 552] width 110 height 34
type input "[GEOGRAPHIC_DATA]"
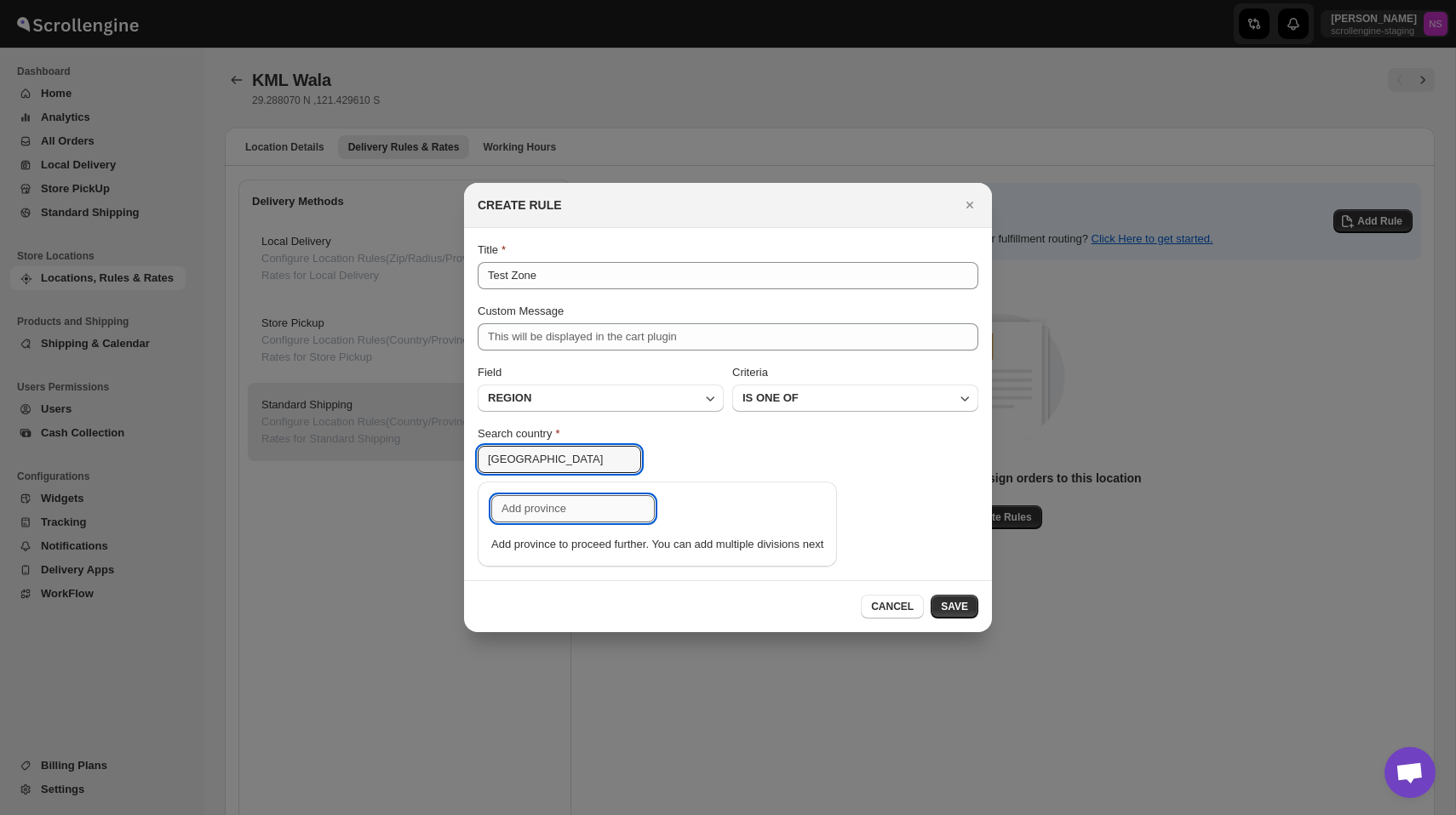
click at [592, 514] on input ":r7b:" at bounding box center [573, 509] width 164 height 28
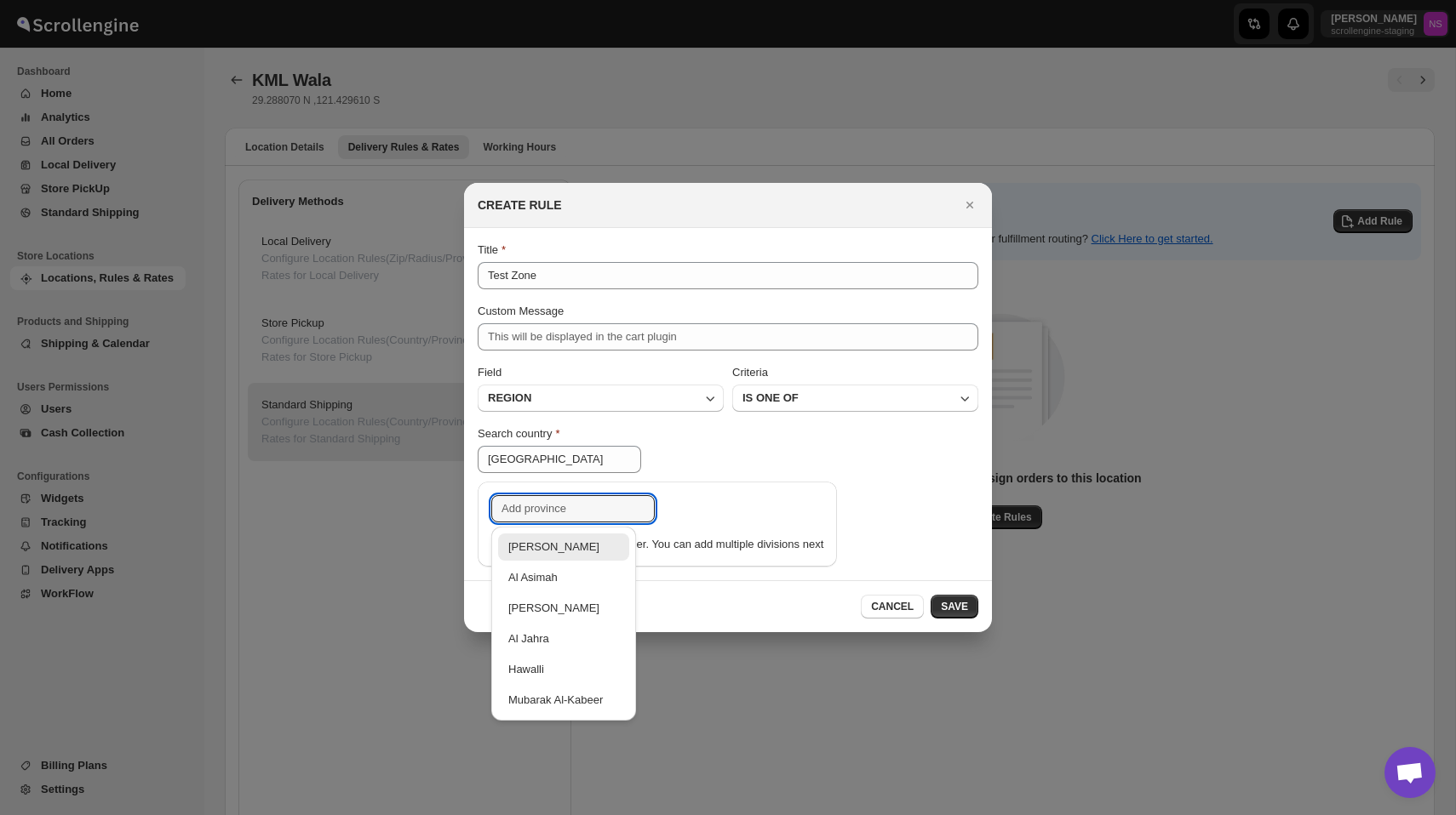
click at [564, 551] on div "[PERSON_NAME]" at bounding box center [563, 547] width 110 height 17
type input "[PERSON_NAME]"
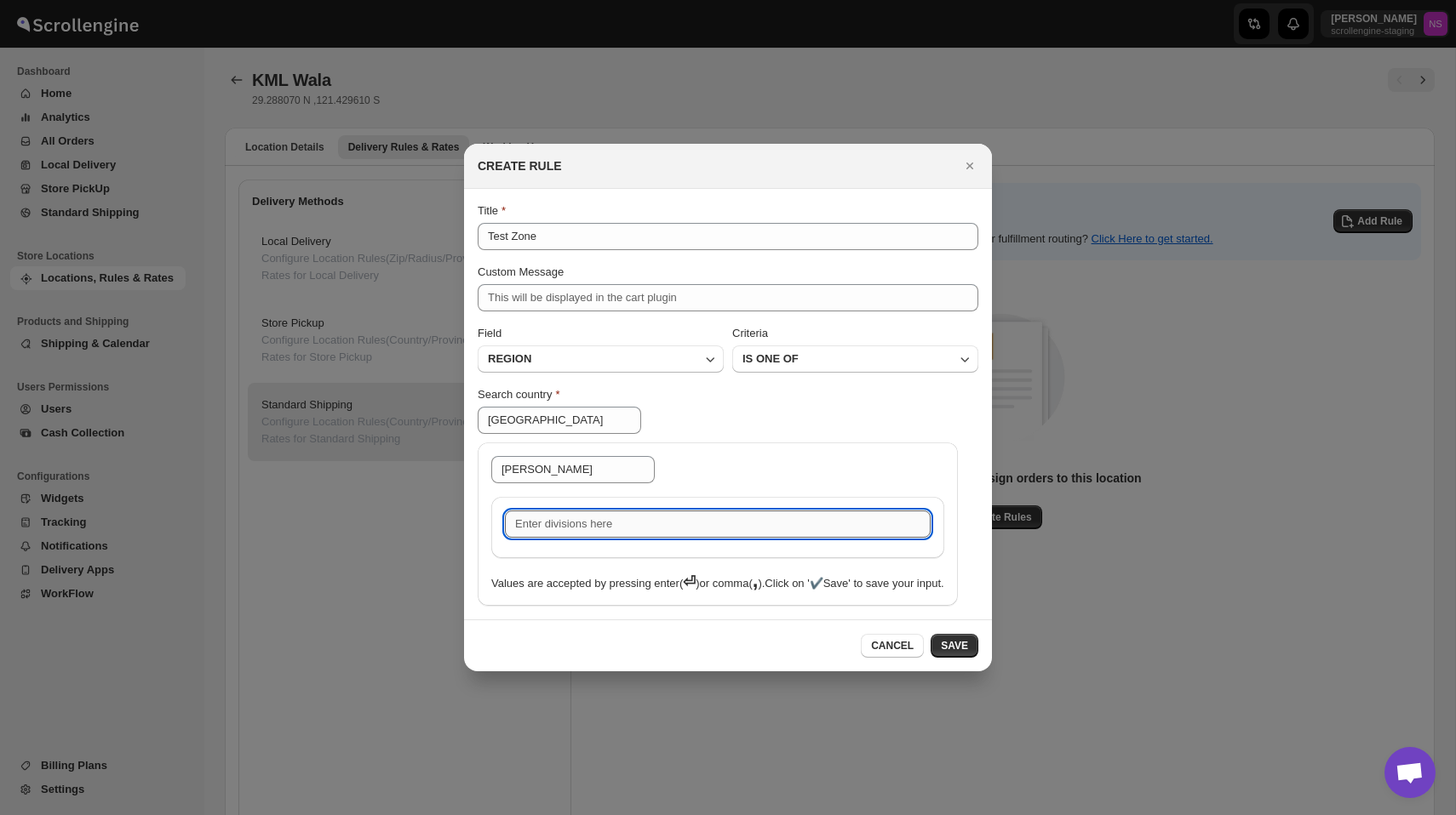
click at [605, 516] on input ":r7b:" at bounding box center [717, 525] width 426 height 28
type input "Test 1"
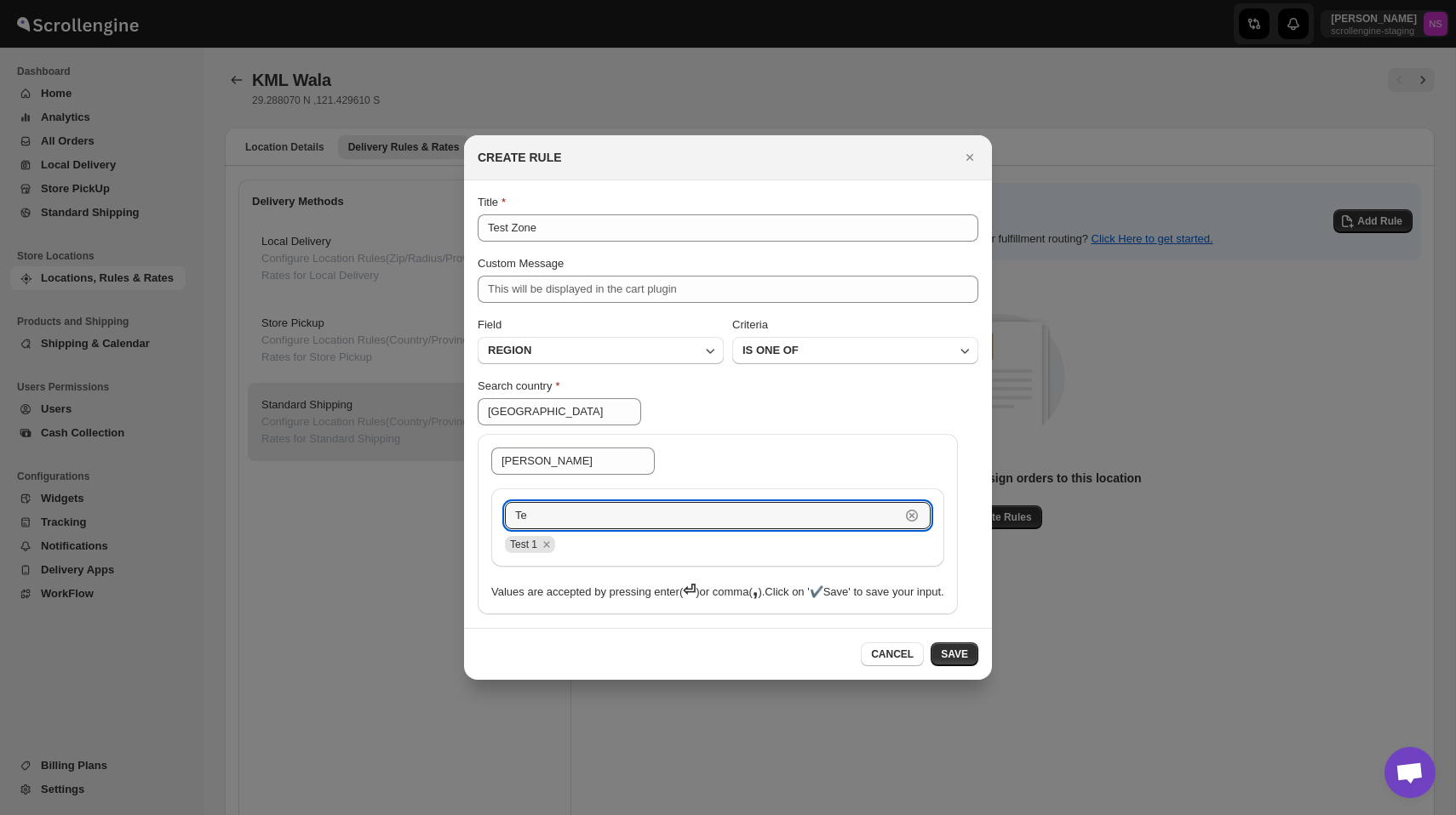
type input "T"
type input "Test2"
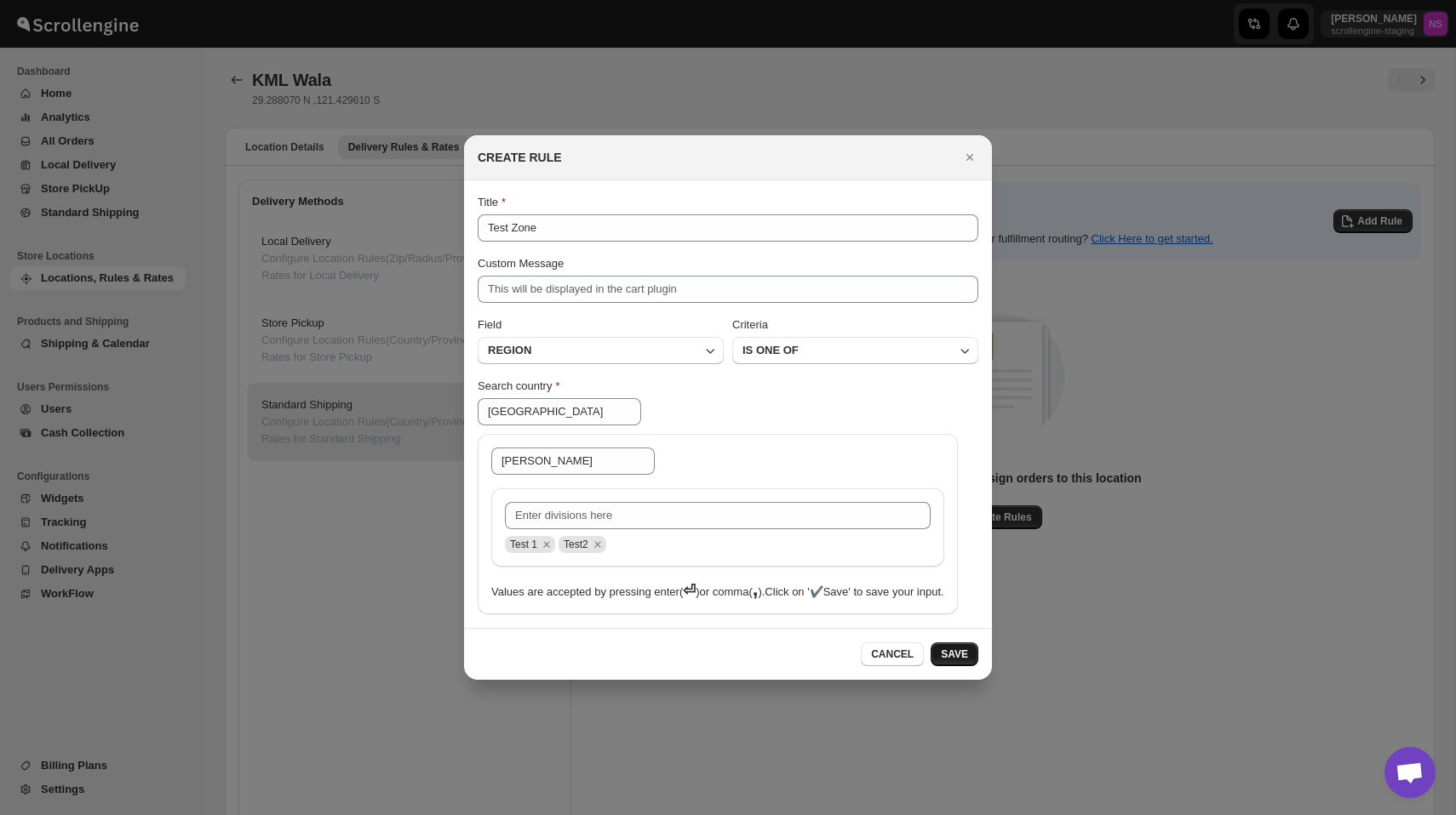
click at [955, 662] on span "SAVE" at bounding box center [954, 654] width 28 height 14
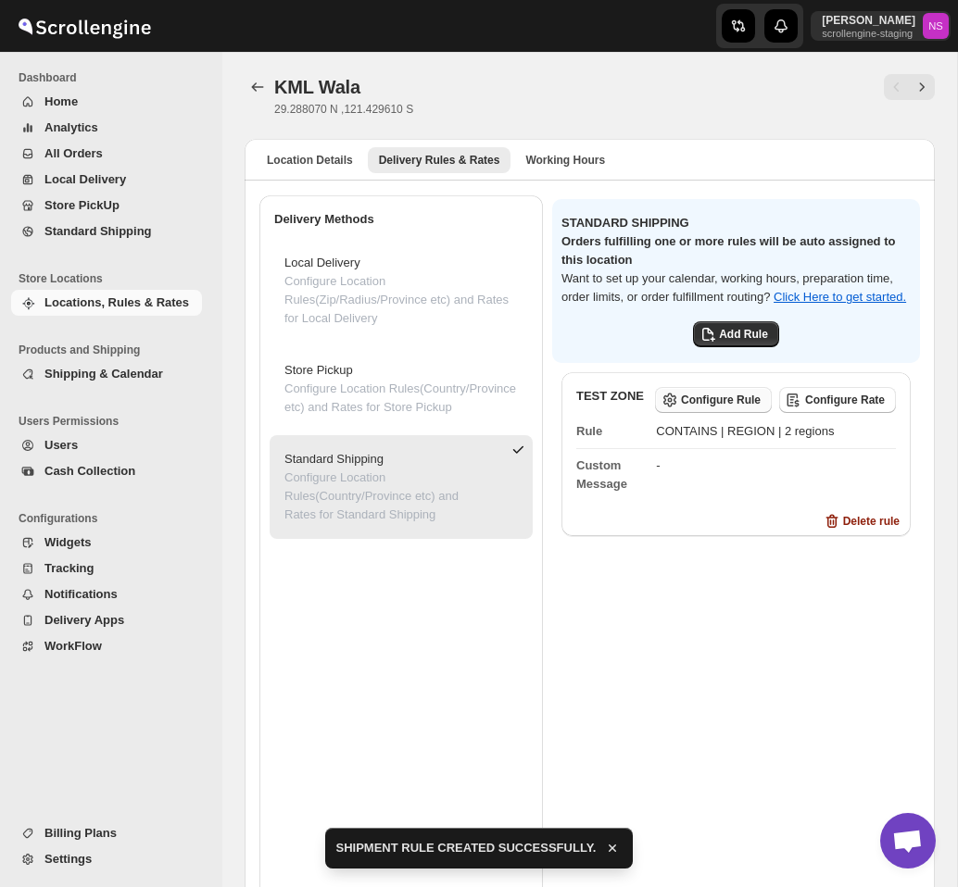
click at [716, 407] on span "Configure Rule" at bounding box center [721, 400] width 80 height 15
